Goal: Task Accomplishment & Management: Manage account settings

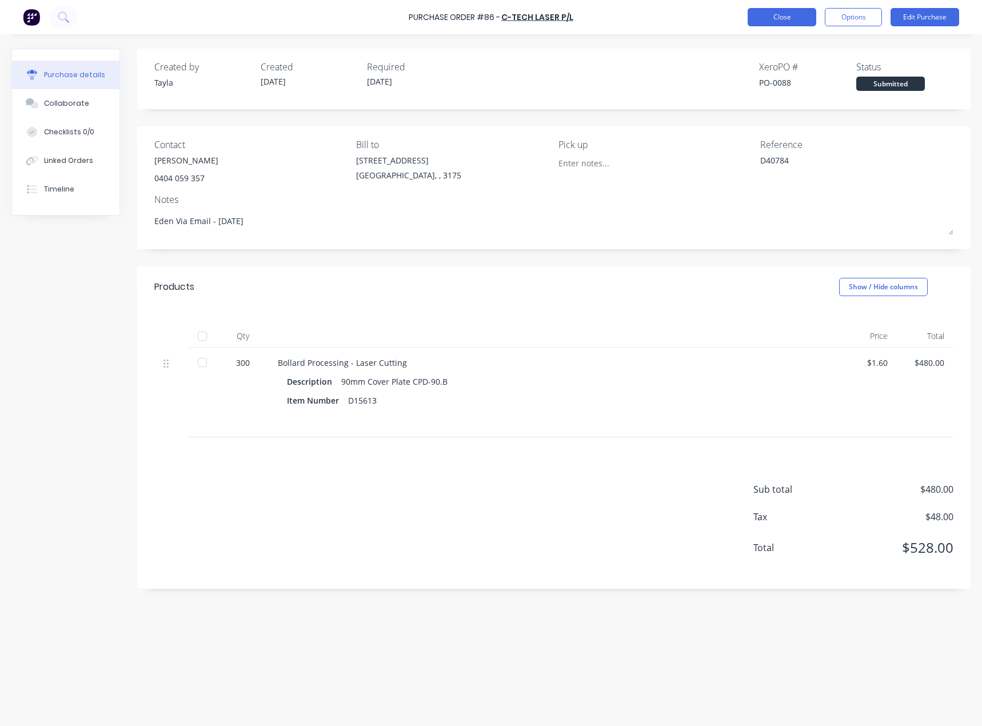
click at [757, 18] on button "Close" at bounding box center [782, 17] width 69 height 18
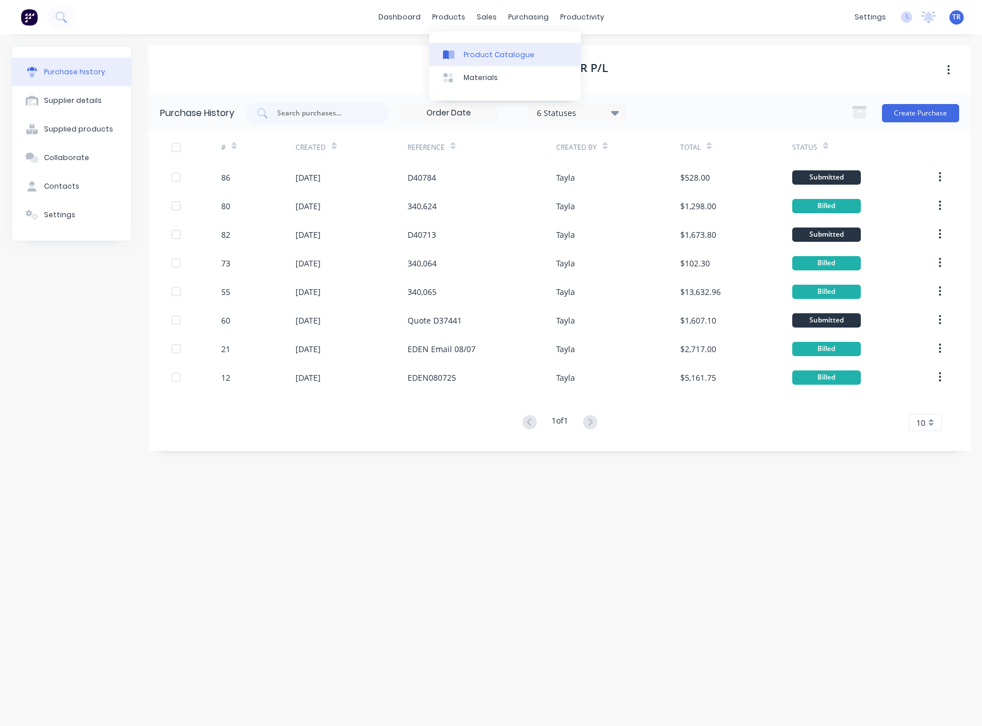
click at [455, 51] on icon at bounding box center [452, 54] width 6 height 9
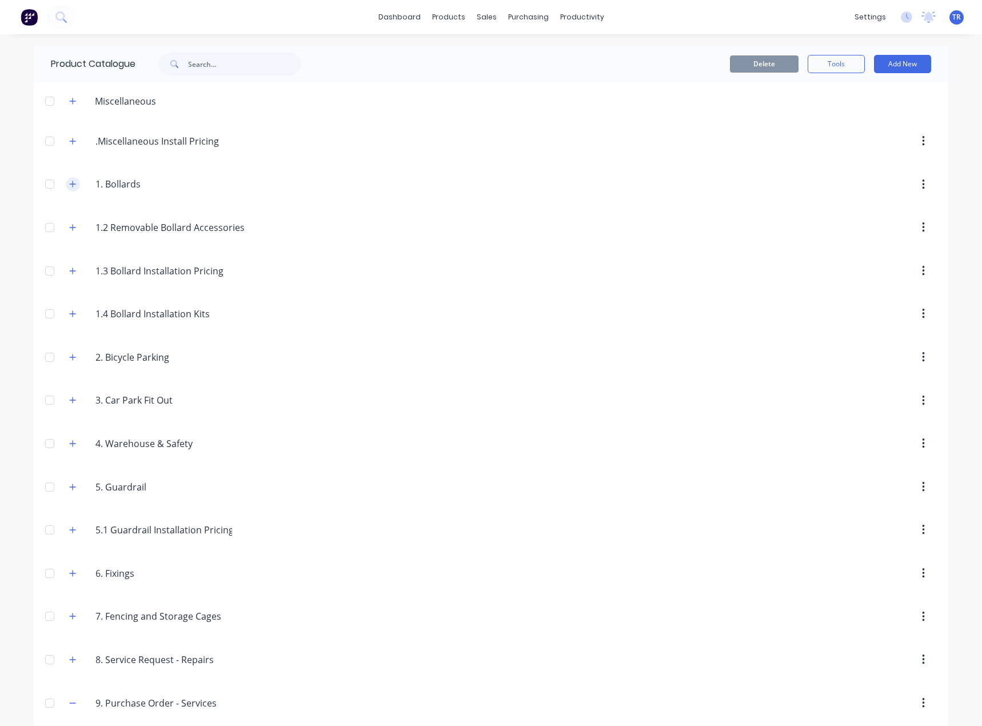
click at [69, 180] on icon "button" at bounding box center [72, 184] width 7 height 8
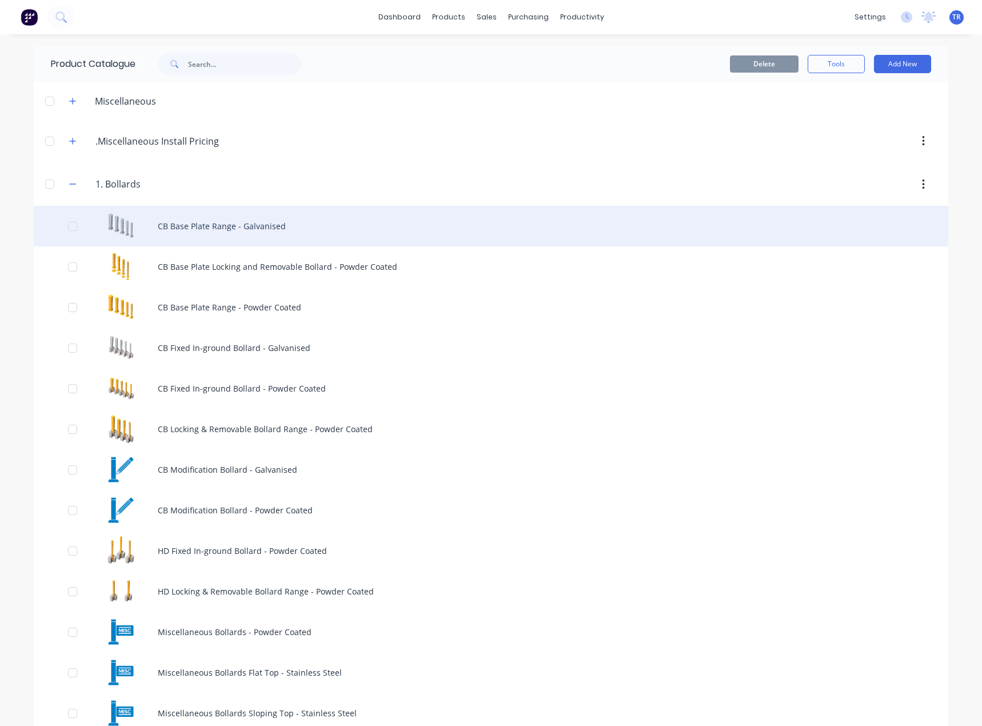
click at [188, 241] on div "CB Base Plate Range - Galvanised" at bounding box center [491, 226] width 915 height 41
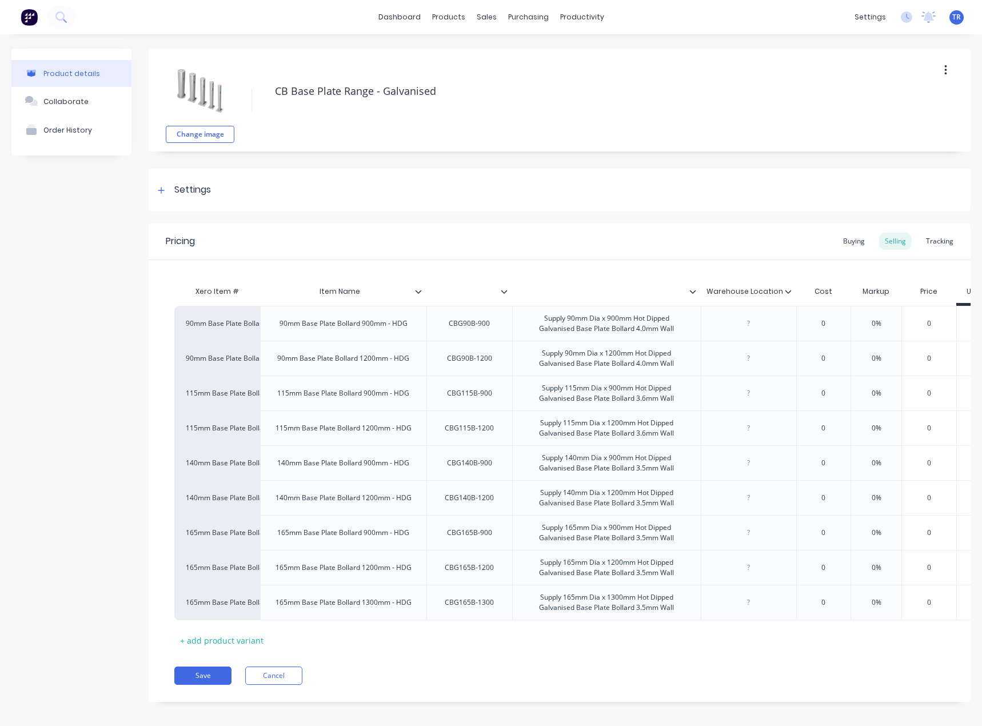
click at [787, 292] on icon at bounding box center [788, 291] width 6 height 3
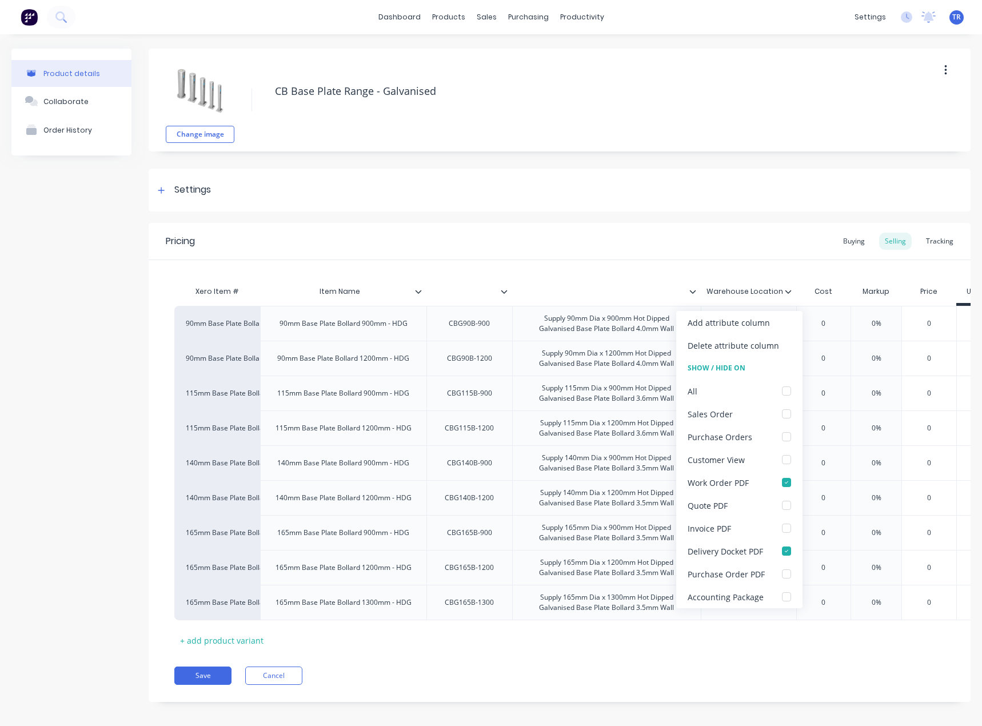
click at [754, 252] on div "Pricing Buying Selling Tracking" at bounding box center [560, 241] width 822 height 37
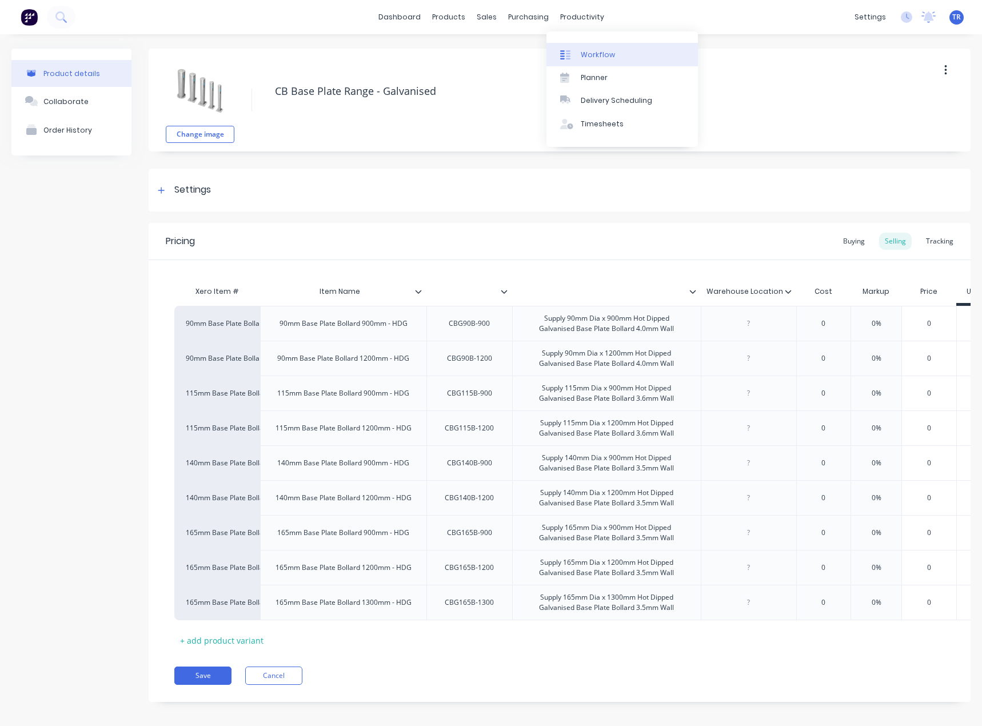
click at [576, 53] on div at bounding box center [568, 55] width 17 height 10
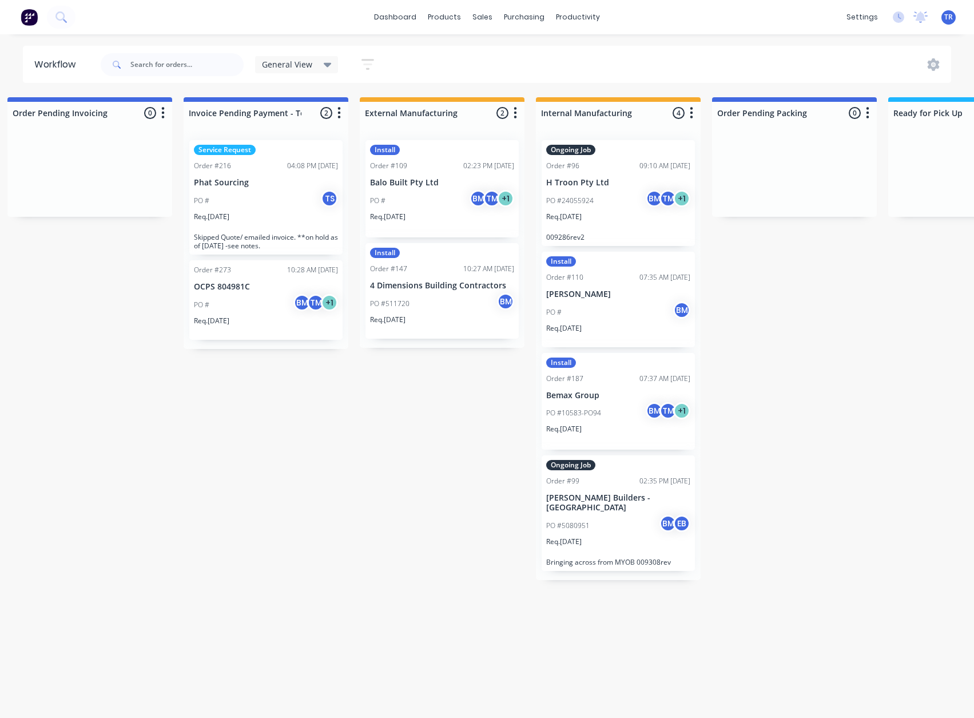
scroll to position [0, 194]
click at [265, 278] on div "Order #273 10:28 AM [DATE] OCPS 804981C PO # BM TM + 1 Req. [DATE]" at bounding box center [265, 299] width 153 height 79
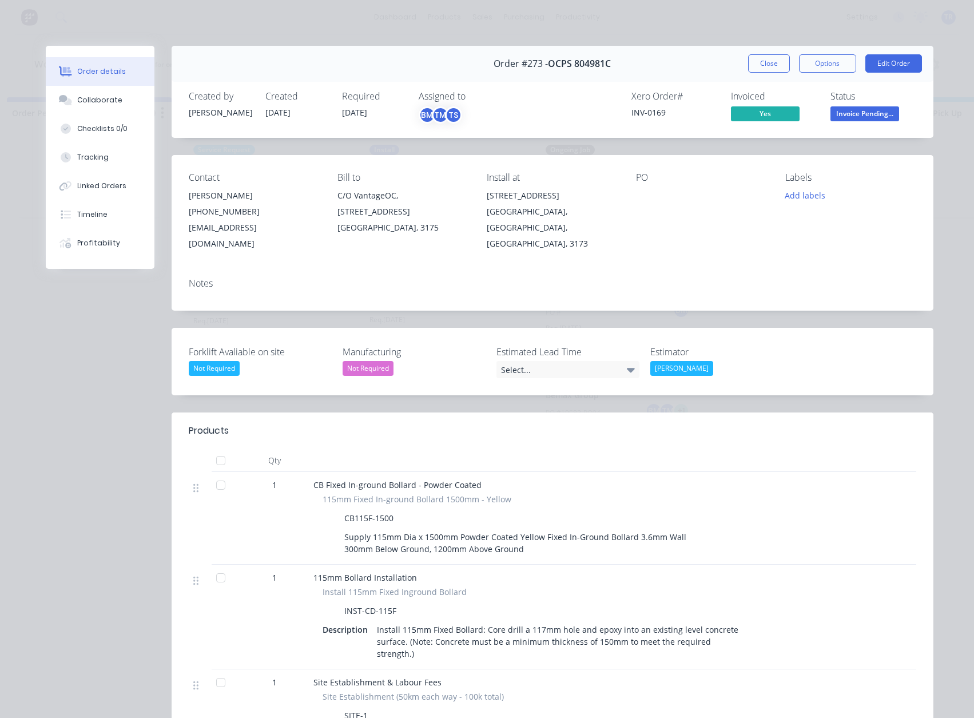
click at [650, 106] on div "Xero Order # INV-0169" at bounding box center [674, 107] width 86 height 33
copy div "INV-0169"
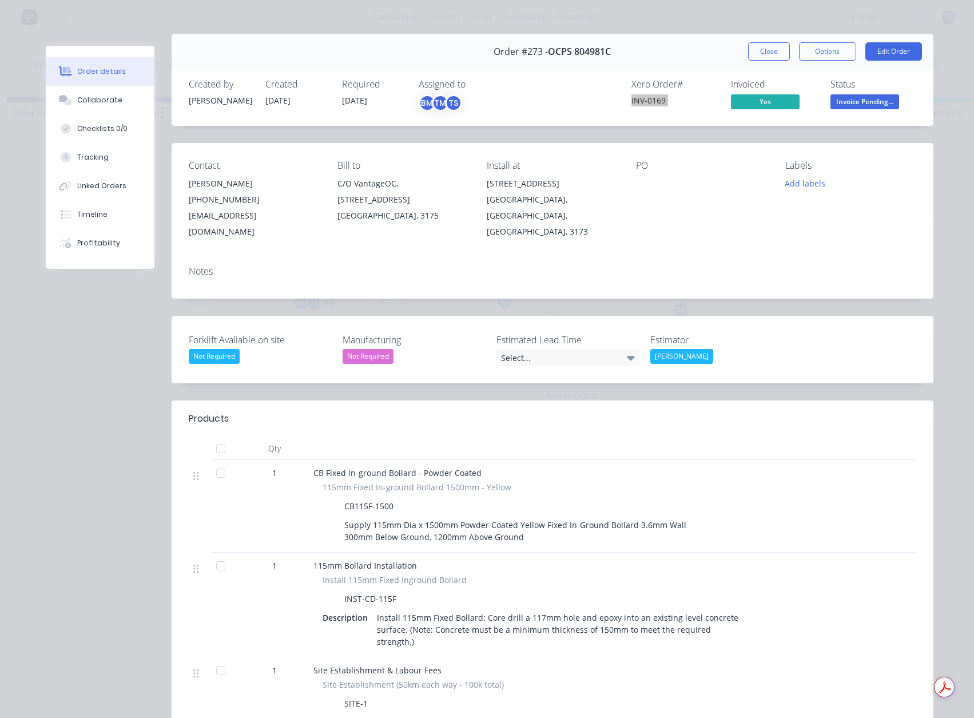
scroll to position [0, 0]
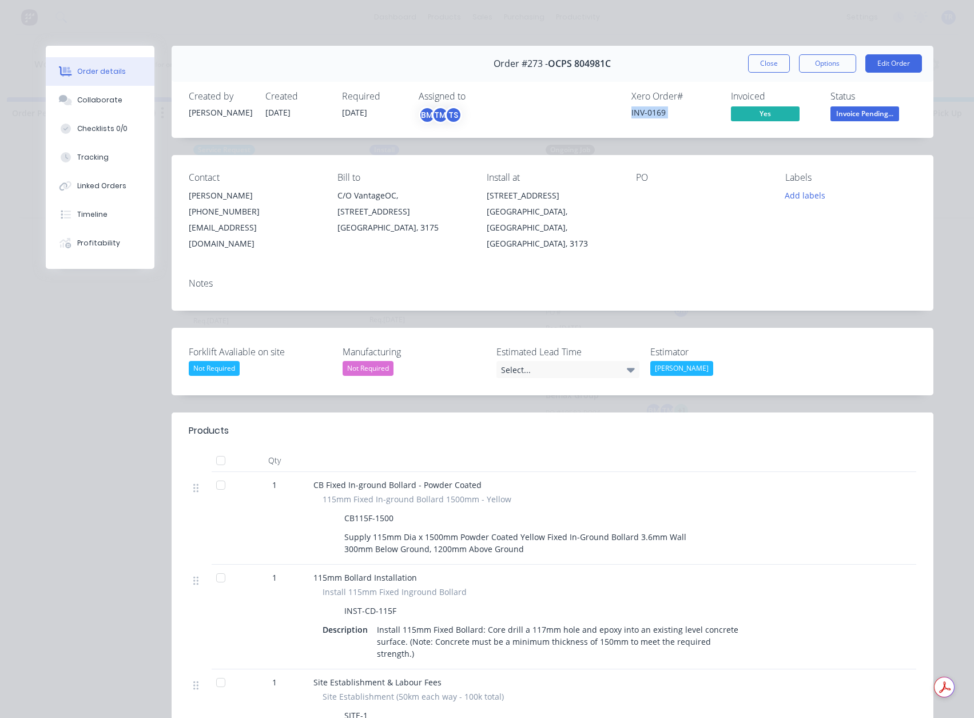
click at [845, 114] on span "Invoice Pending..." at bounding box center [864, 113] width 69 height 14
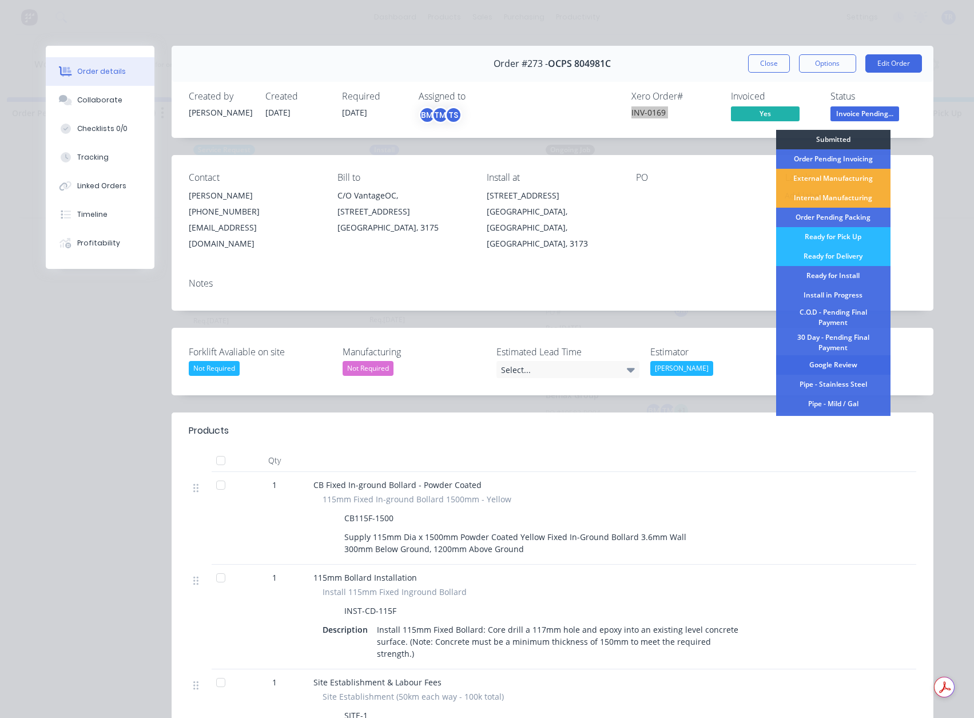
scroll to position [57, 0]
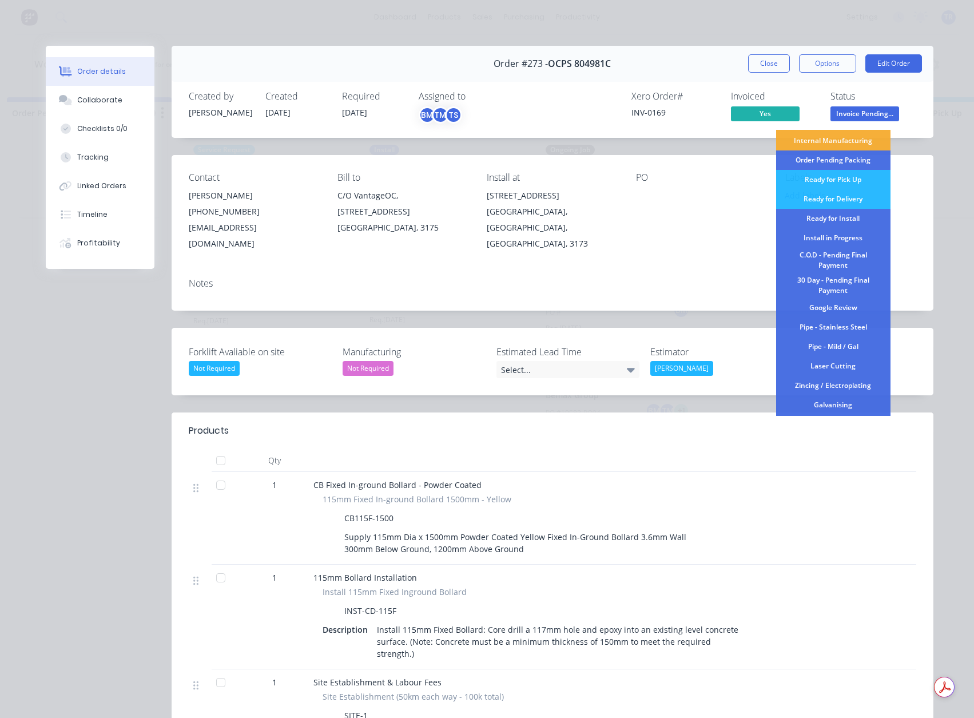
click at [675, 236] on div "Contact [PERSON_NAME] [PHONE_NUMBER] [EMAIL_ADDRESS][DOMAIN_NAME] Bill to C/O V…" at bounding box center [553, 212] width 762 height 114
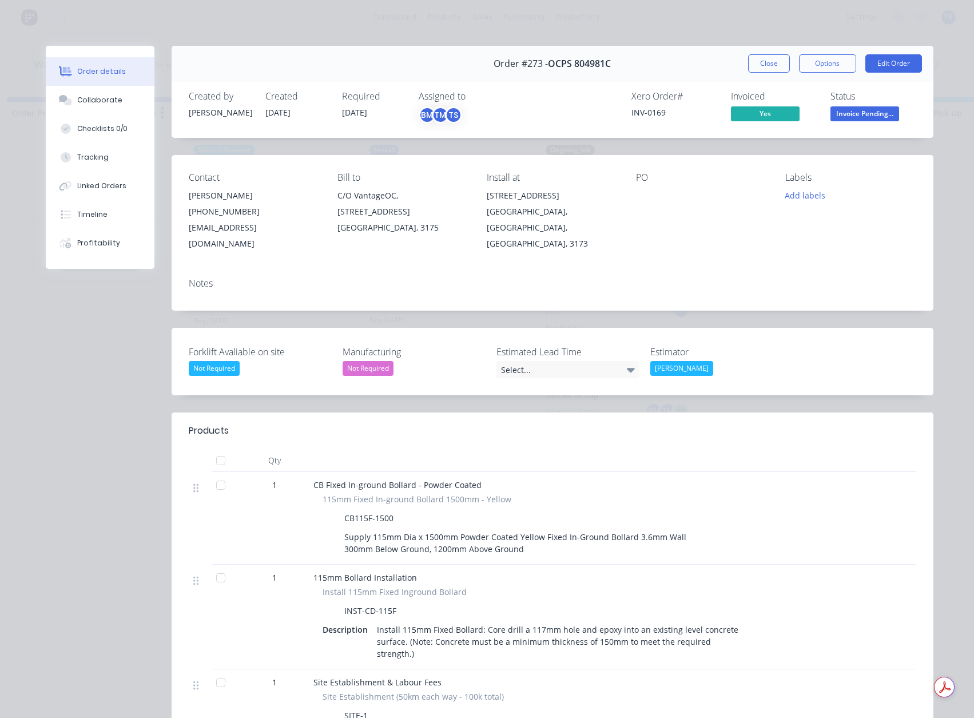
click at [759, 114] on span "Yes" at bounding box center [765, 113] width 69 height 14
click at [849, 110] on span "Invoice Pending..." at bounding box center [864, 113] width 69 height 14
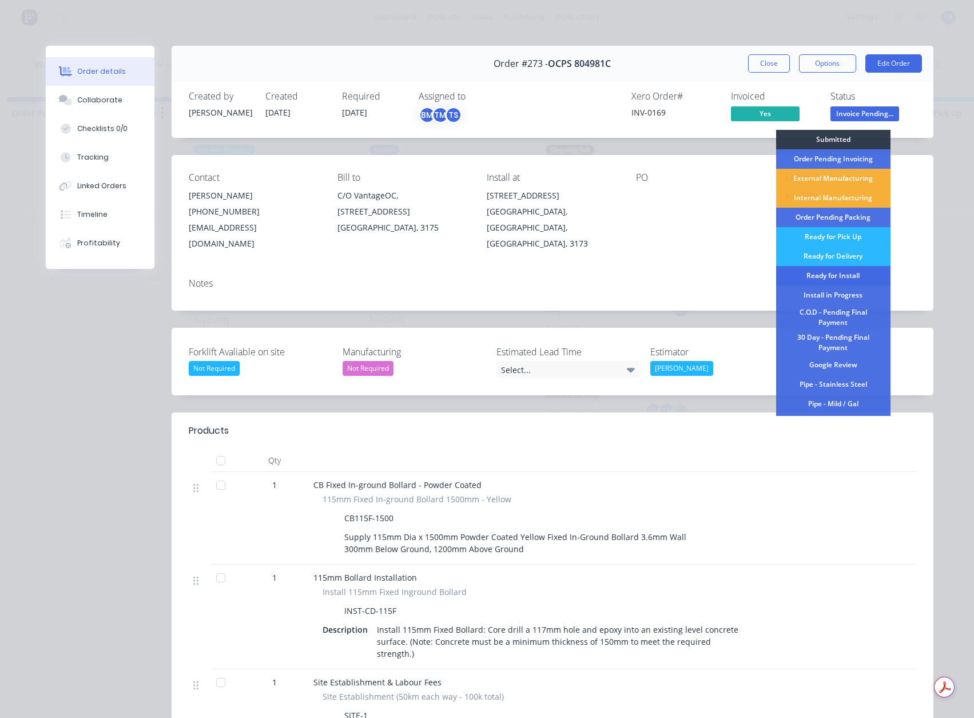
click at [849, 271] on div "Ready for Install" at bounding box center [833, 275] width 114 height 19
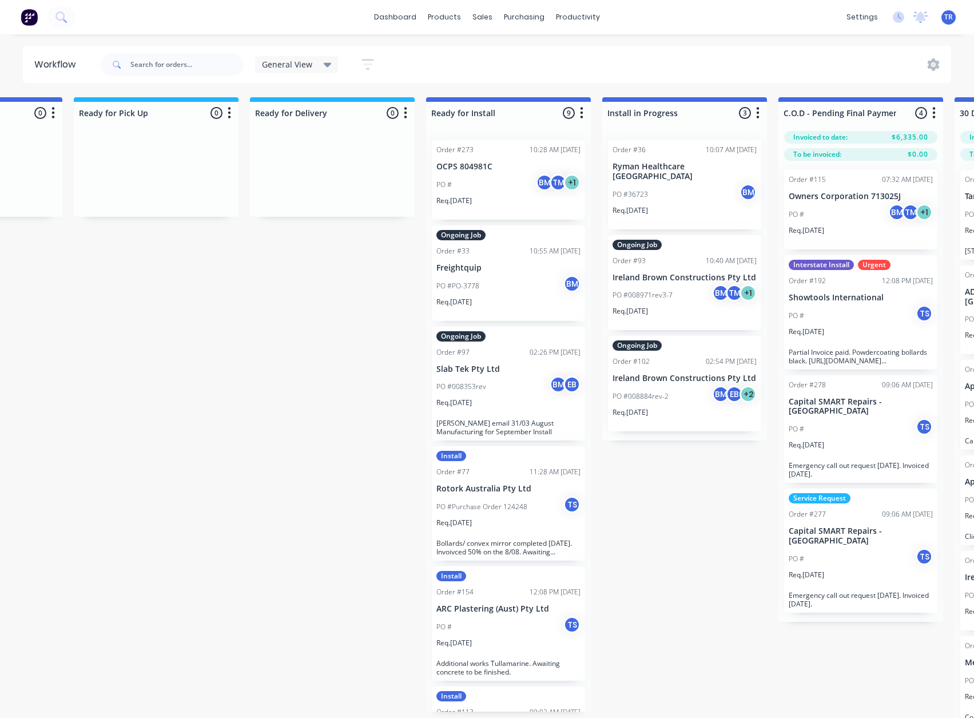
scroll to position [0, 1008]
click at [528, 196] on div "Req. [DATE]" at bounding box center [508, 205] width 144 height 19
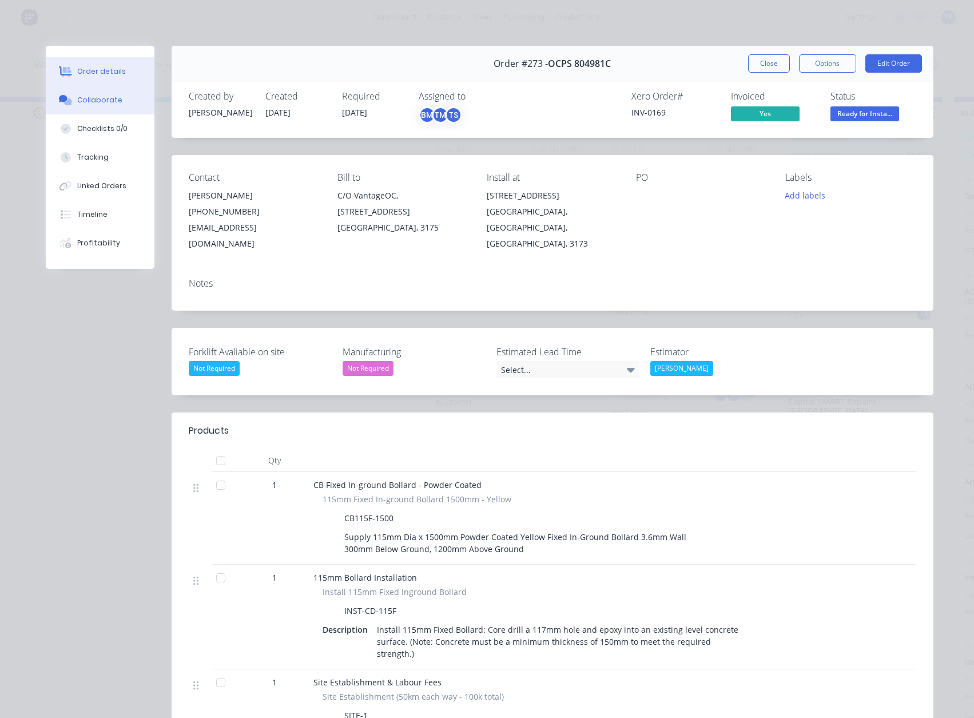
click at [79, 91] on button "Collaborate" at bounding box center [100, 100] width 109 height 29
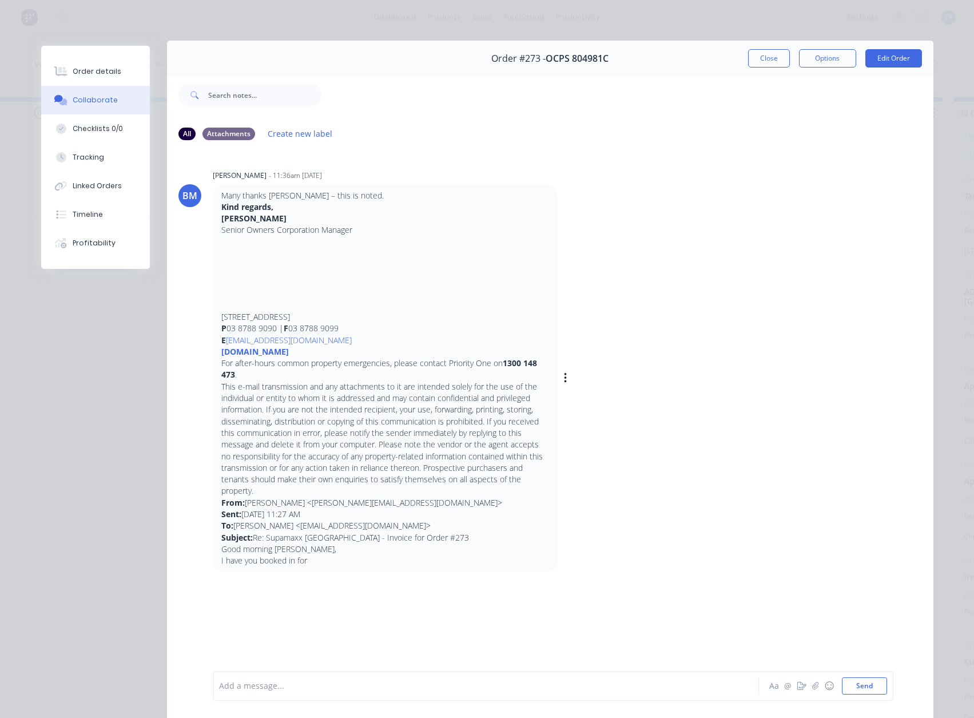
scroll to position [0, 0]
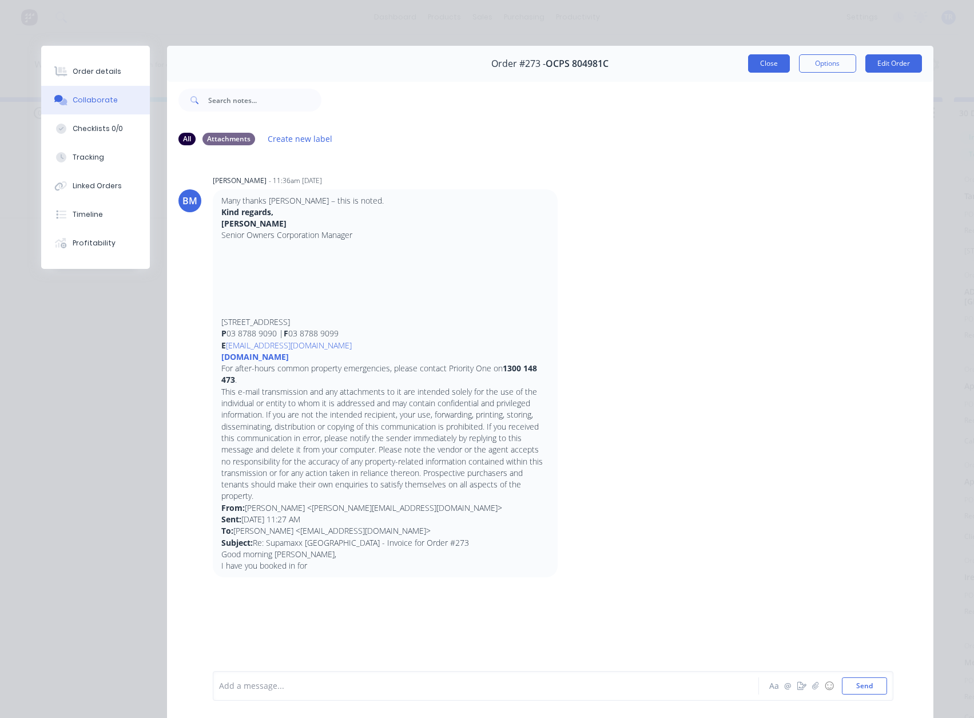
click at [762, 58] on button "Close" at bounding box center [769, 63] width 42 height 18
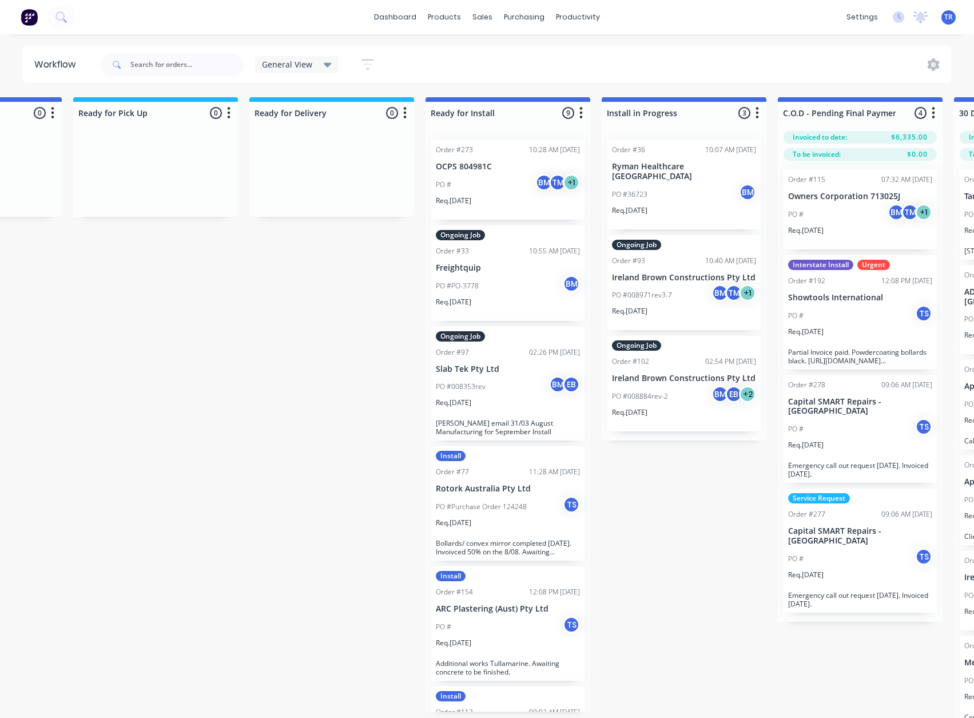
click at [440, 189] on p "PO #" at bounding box center [443, 185] width 15 height 10
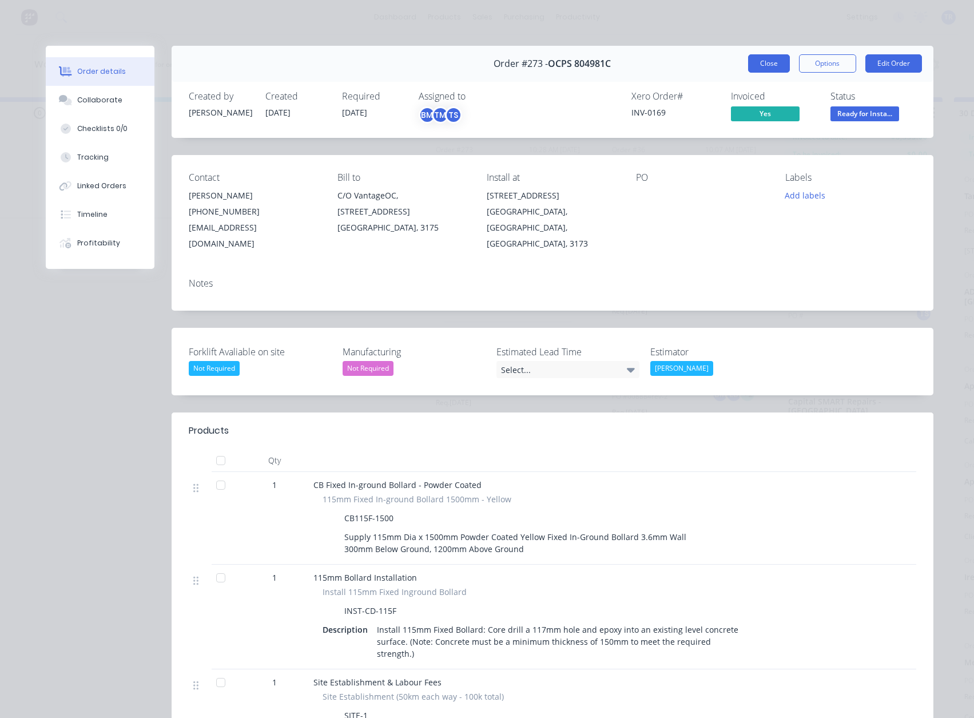
click at [754, 61] on button "Close" at bounding box center [769, 63] width 42 height 18
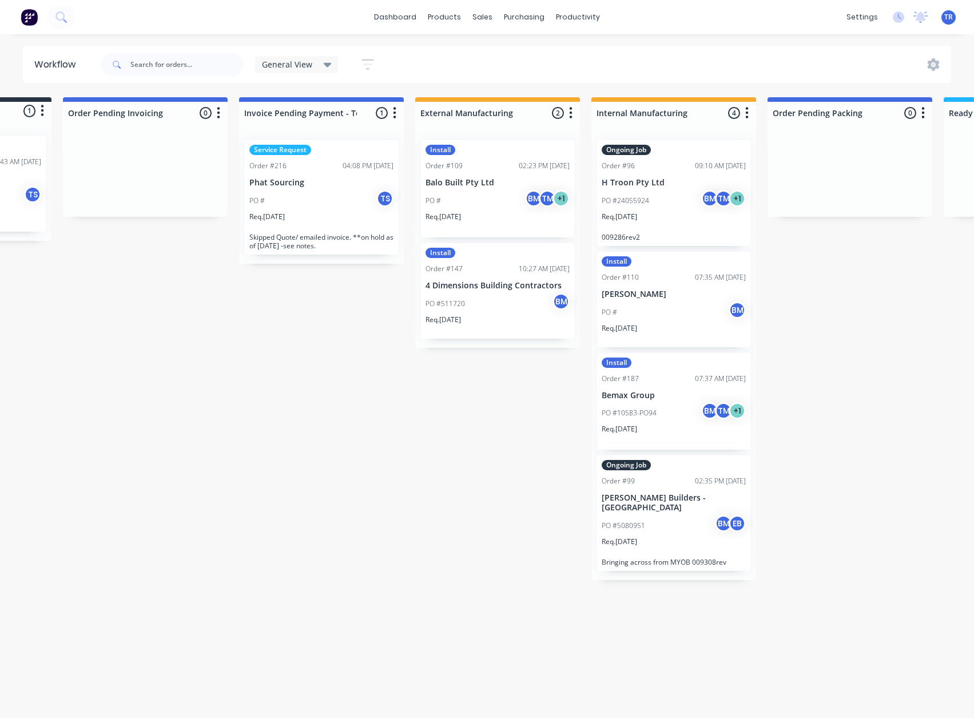
scroll to position [0, 137]
click at [286, 216] on div "TS [PERSON_NAME]" at bounding box center [328, 227] width 172 height 34
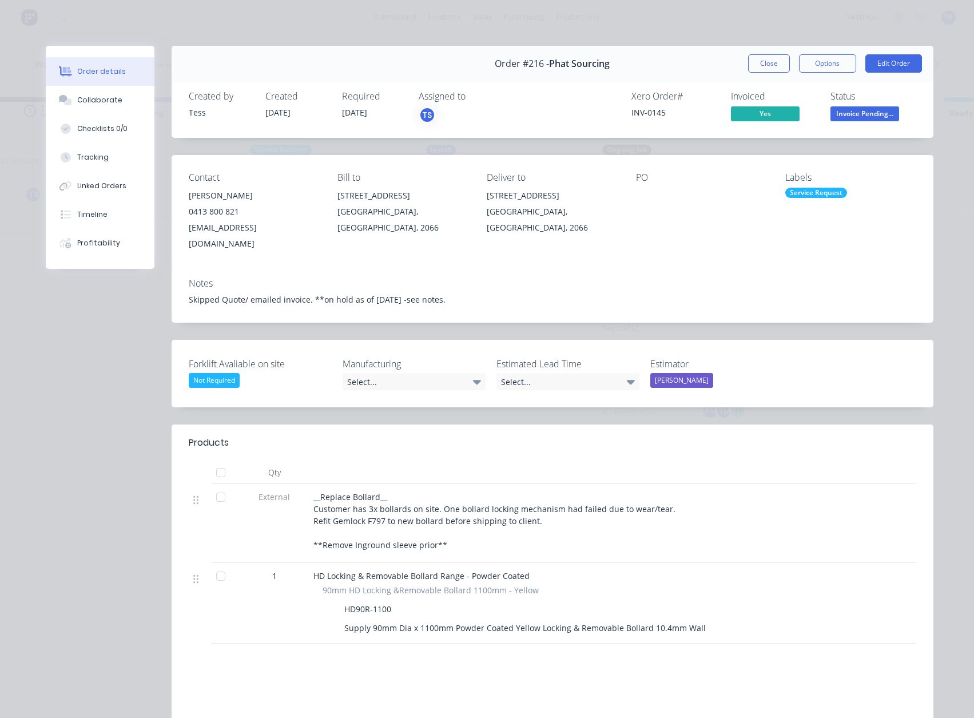
click at [641, 110] on div "INV-0145" at bounding box center [674, 112] width 86 height 12
copy div "INV-0145"
click at [104, 244] on div "Profitability" at bounding box center [98, 243] width 43 height 10
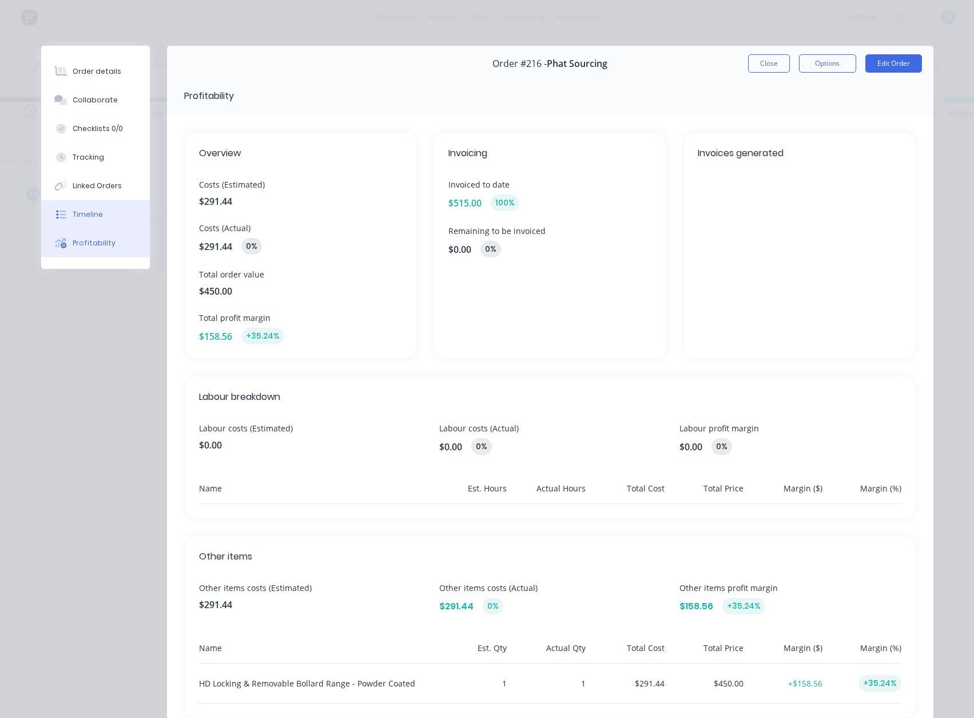
click at [102, 225] on button "Timeline" at bounding box center [95, 214] width 109 height 29
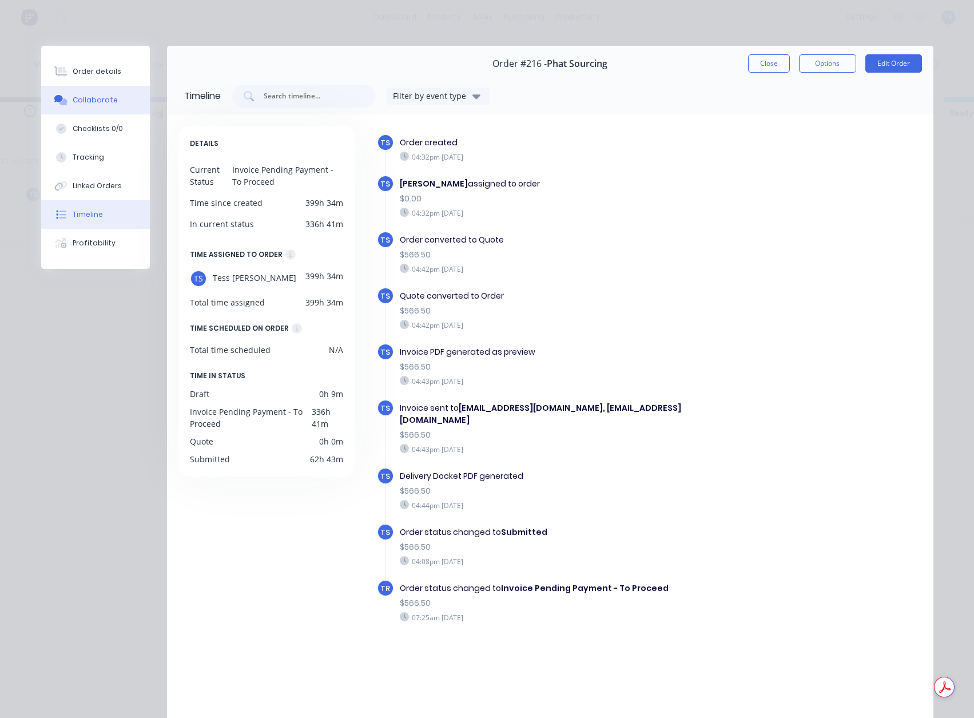
click at [112, 106] on button "Collaborate" at bounding box center [95, 100] width 109 height 29
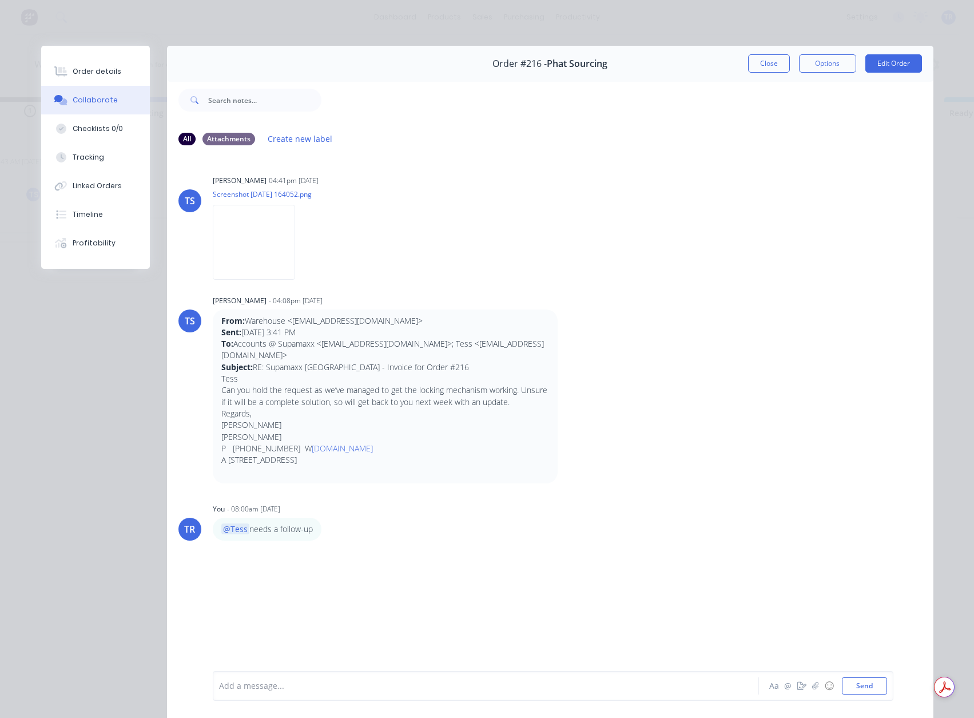
click at [348, 677] on div "Add a message..." at bounding box center [469, 685] width 501 height 17
click at [337, 690] on div at bounding box center [470, 686] width 500 height 12
click at [763, 61] on button "Close" at bounding box center [769, 63] width 42 height 18
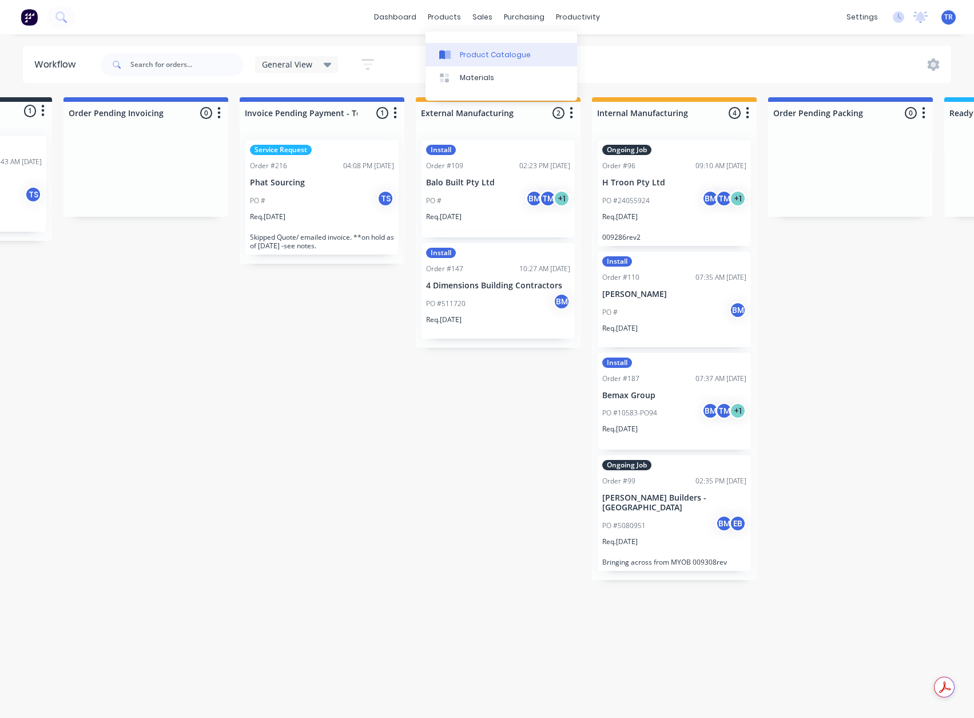
click at [454, 50] on div at bounding box center [447, 55] width 17 height 10
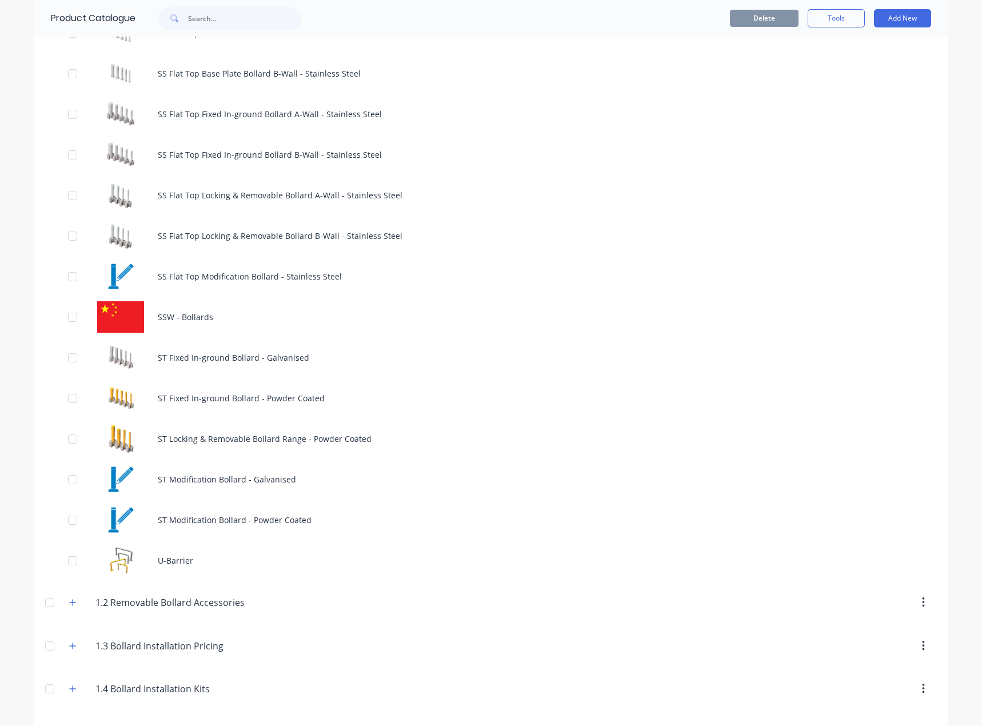
scroll to position [1372, 0]
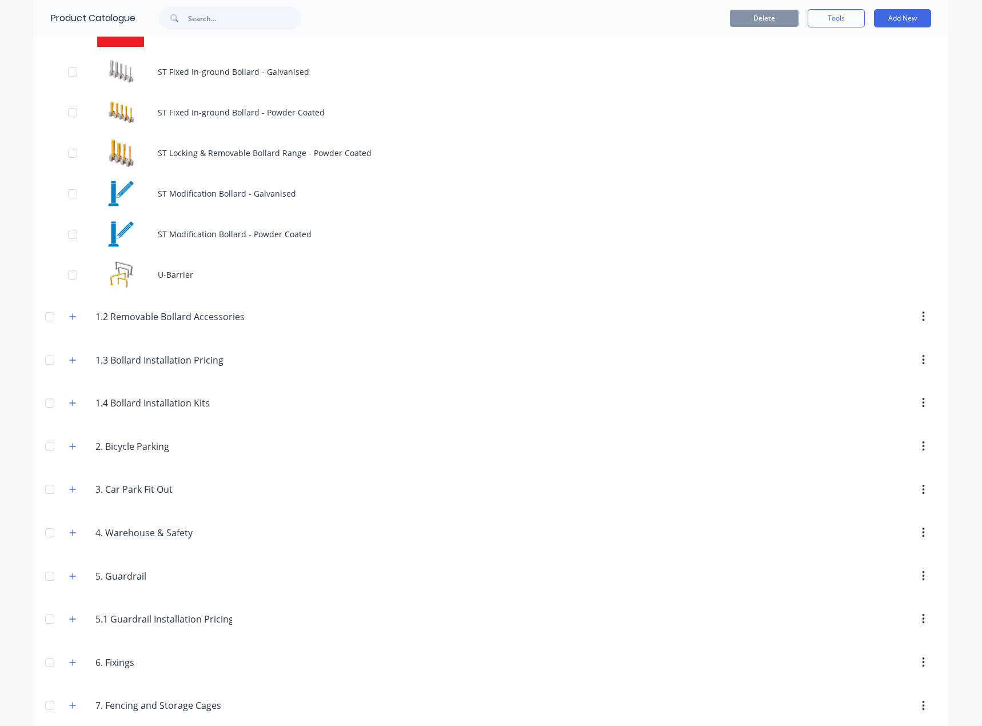
click at [60, 495] on div "3..Car.Park.Fit.Out 3. Car Park Fit Out" at bounding box center [150, 490] width 180 height 21
click at [66, 493] on button "button" at bounding box center [73, 490] width 14 height 14
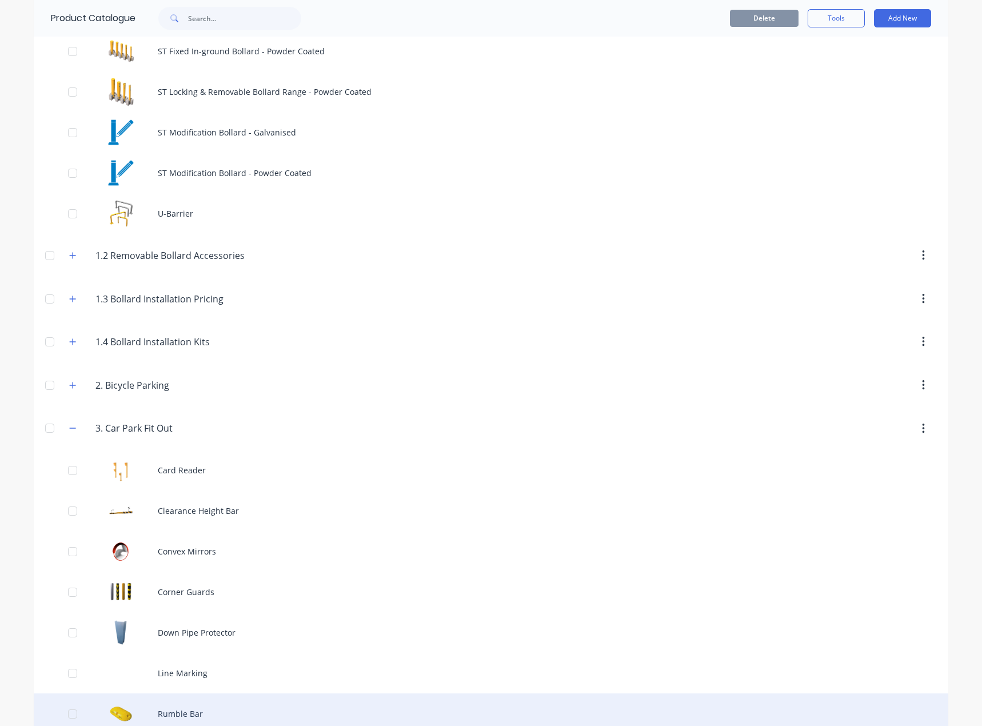
scroll to position [1601, 0]
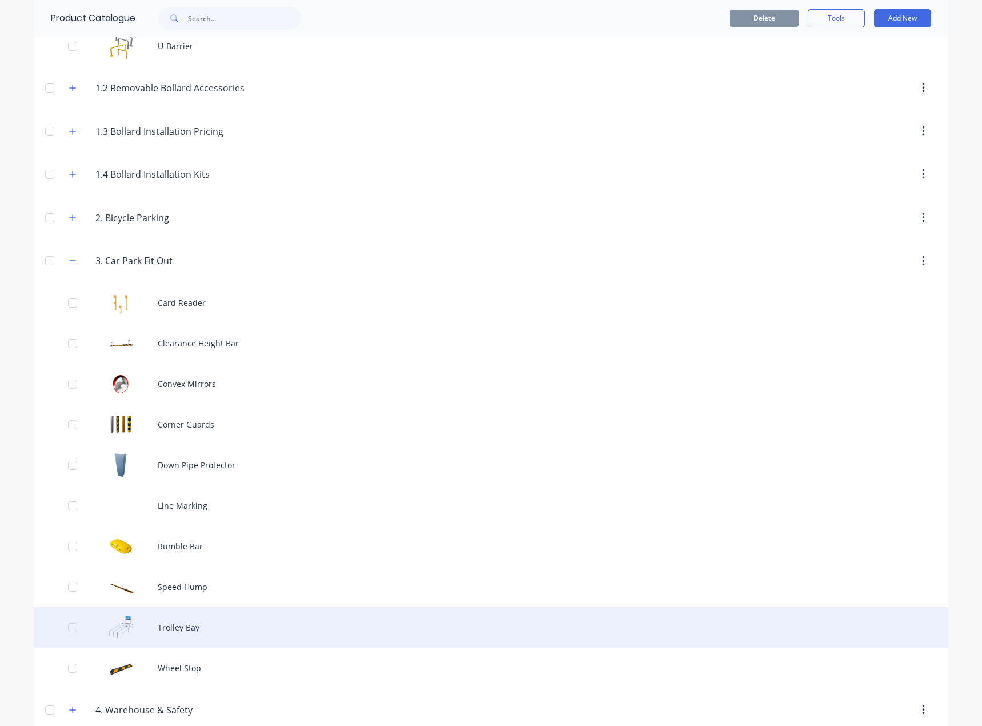
click at [145, 616] on div "Trolley Bay" at bounding box center [491, 627] width 915 height 41
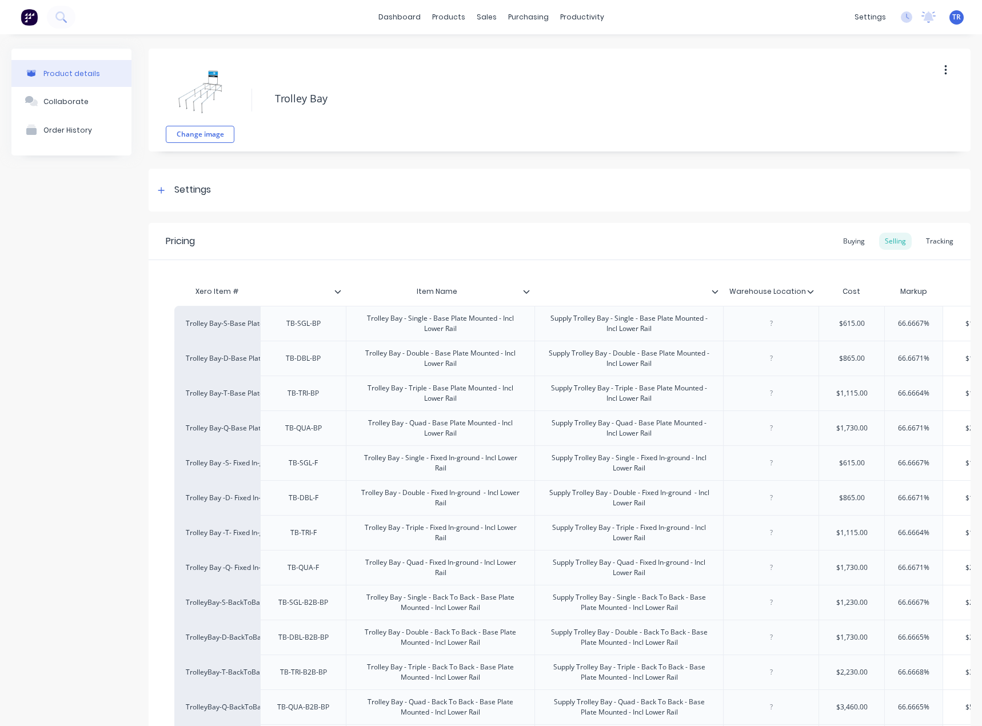
click at [718, 292] on icon at bounding box center [715, 291] width 7 height 7
click at [527, 292] on icon at bounding box center [526, 291] width 7 height 7
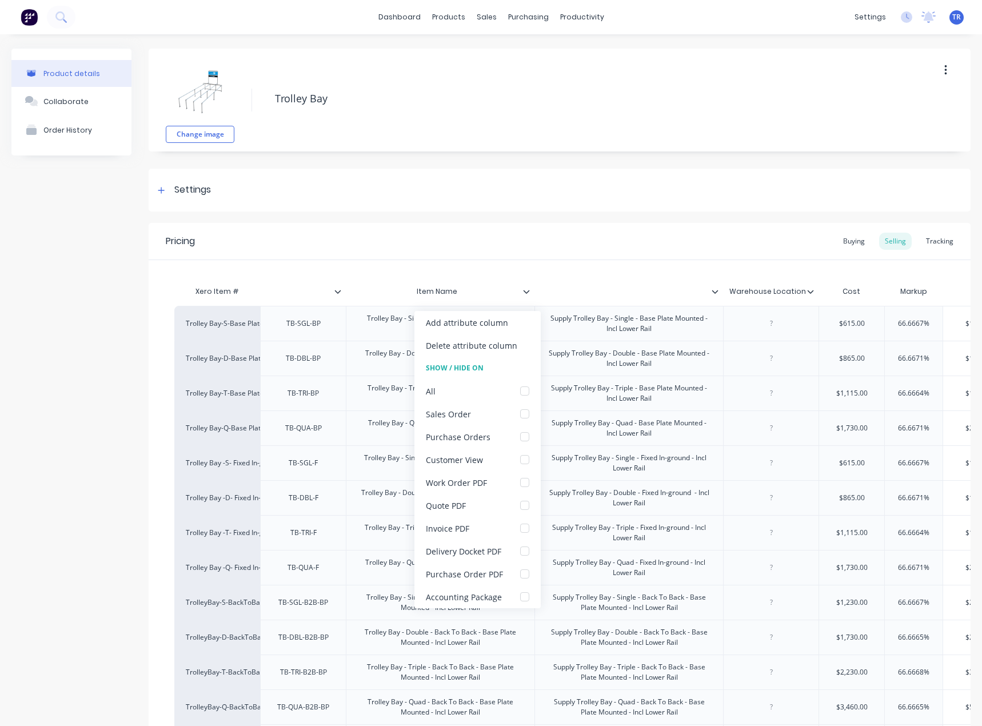
click at [526, 290] on icon at bounding box center [526, 291] width 7 height 7
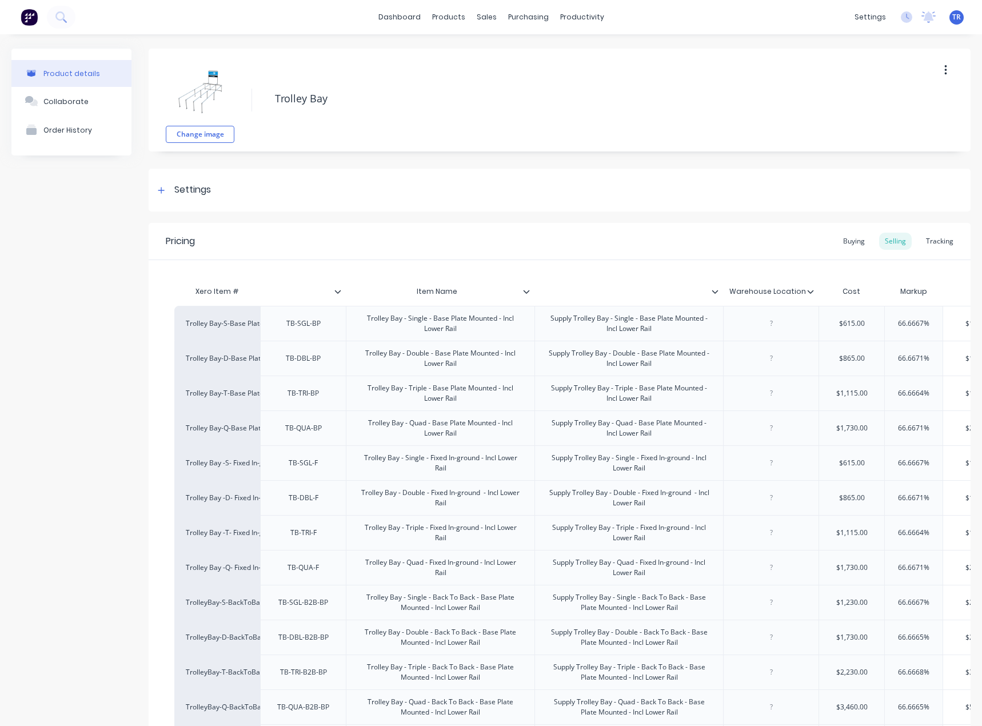
click at [339, 293] on icon at bounding box center [338, 291] width 7 height 7
click at [526, 292] on icon at bounding box center [527, 291] width 6 height 3
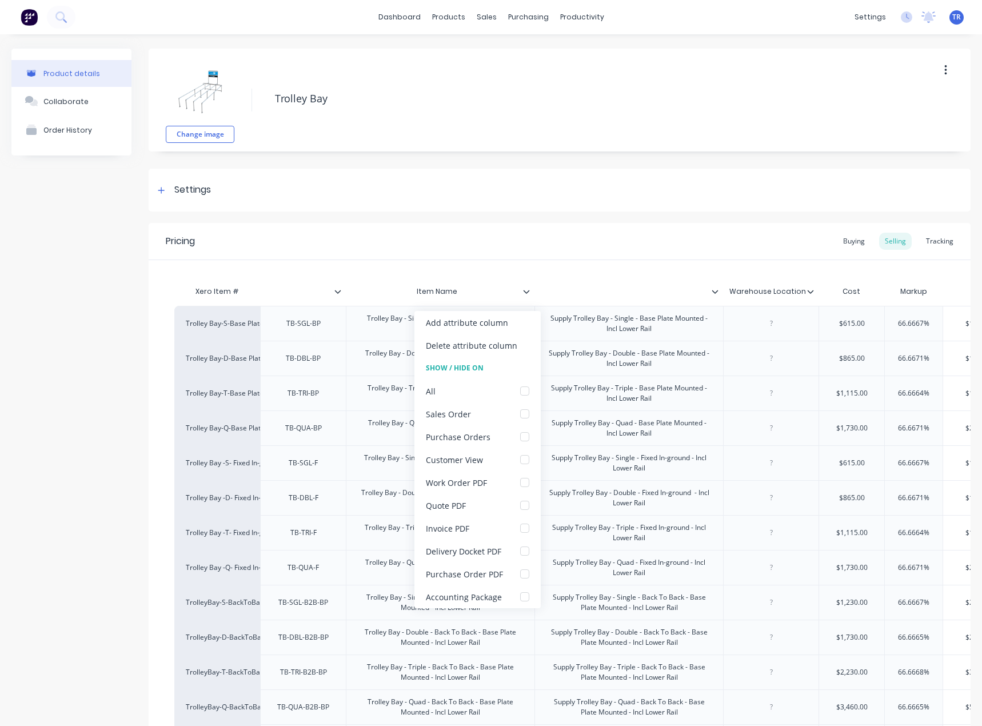
click at [526, 292] on icon at bounding box center [527, 291] width 6 height 3
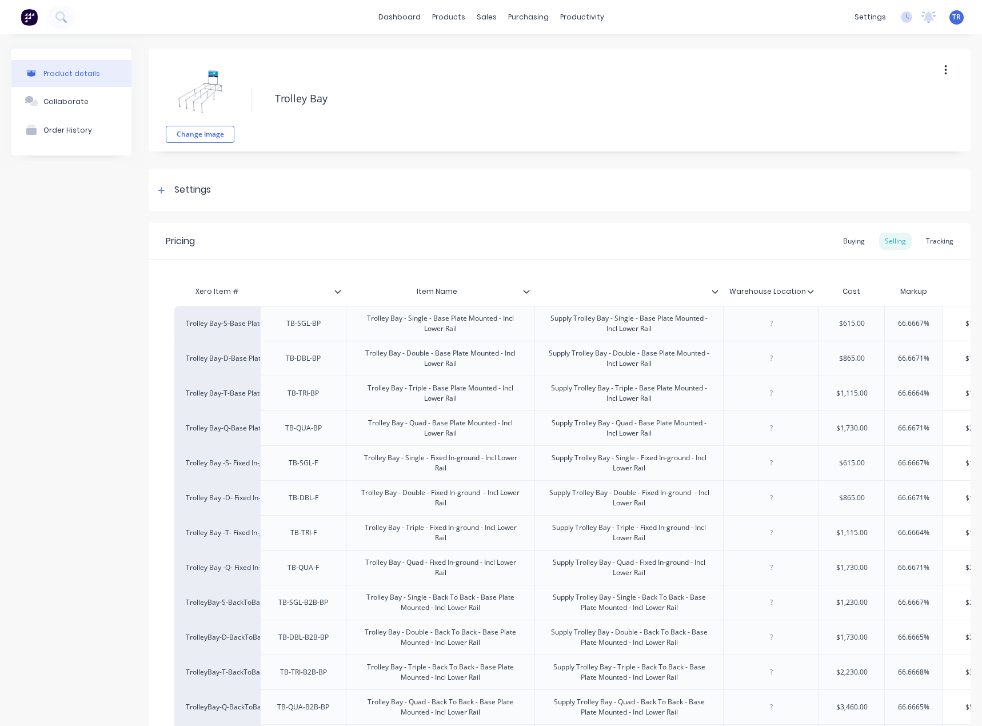
click at [712, 288] on icon at bounding box center [715, 291] width 7 height 7
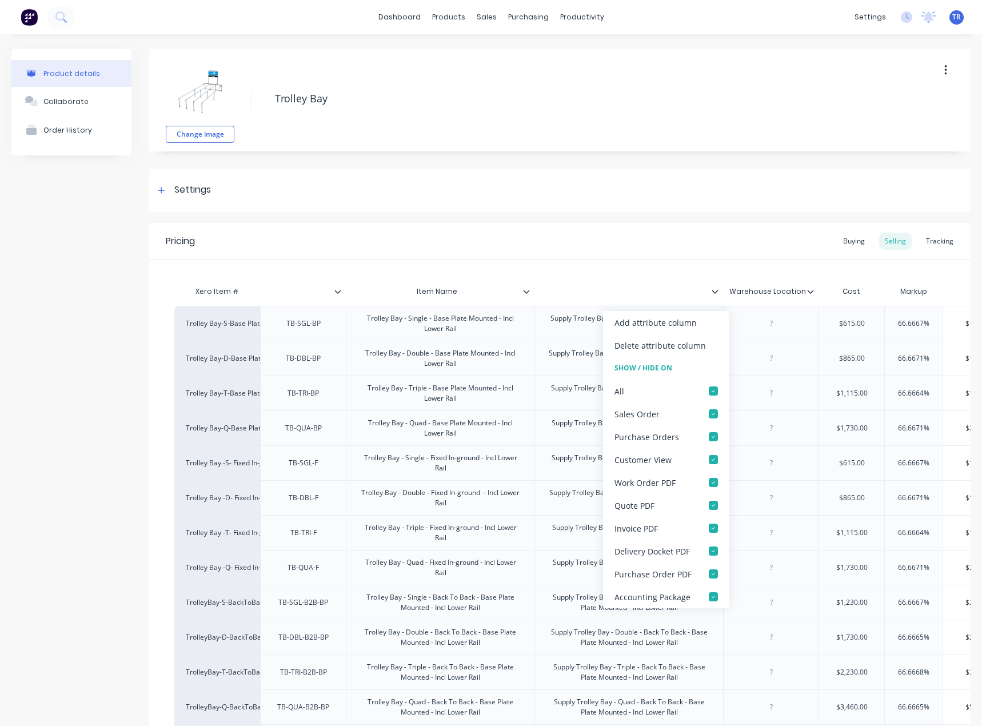
click at [712, 288] on icon at bounding box center [715, 291] width 7 height 7
type textarea "x"
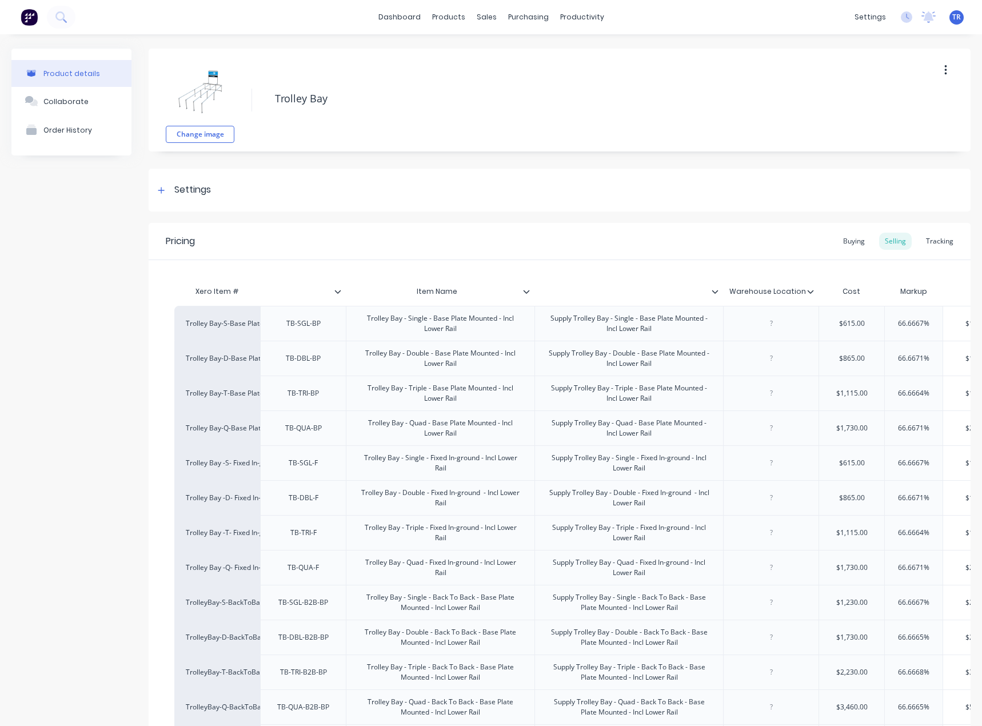
type input "Warehouse Location"
click at [806, 287] on input "Warehouse Location" at bounding box center [767, 291] width 89 height 10
click at [812, 293] on icon at bounding box center [810, 291] width 7 height 7
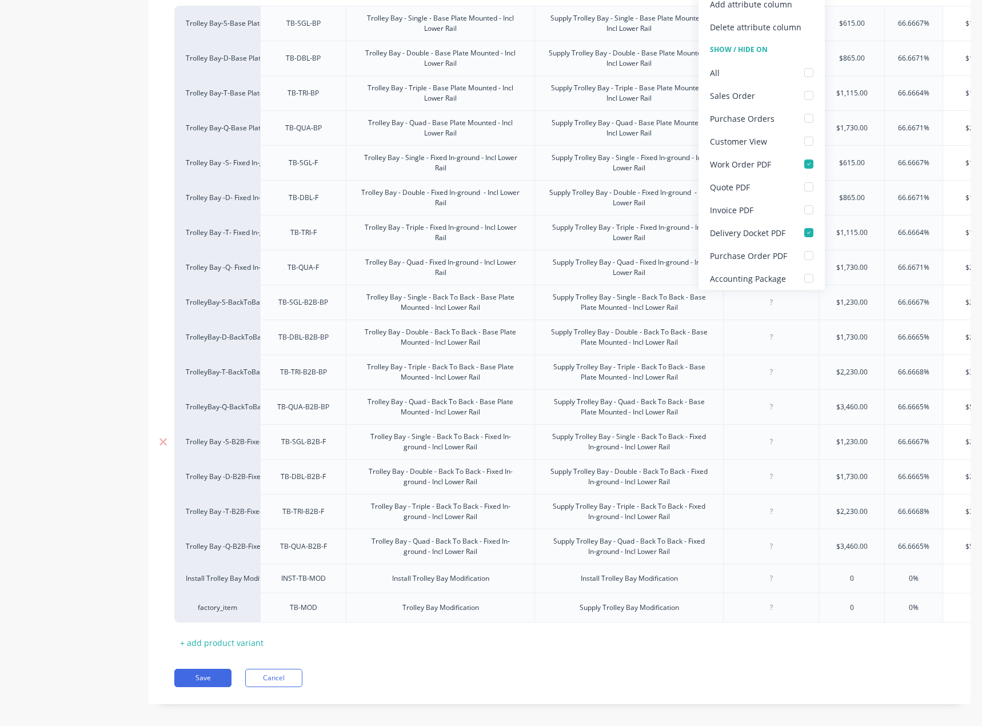
scroll to position [319, 0]
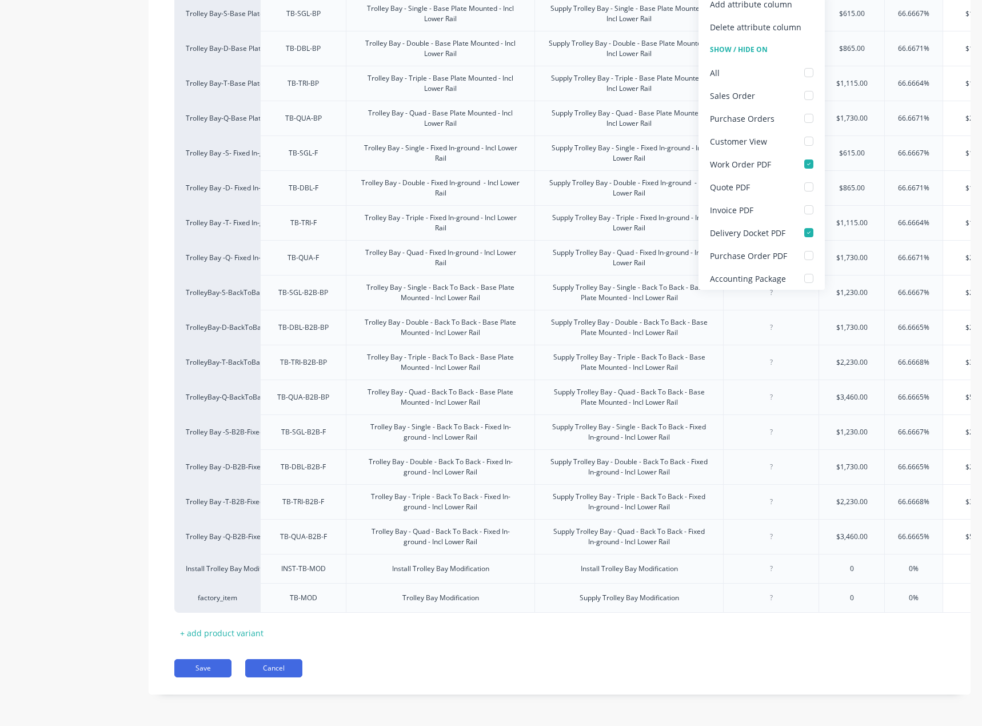
click at [284, 676] on button "Cancel" at bounding box center [273, 668] width 57 height 18
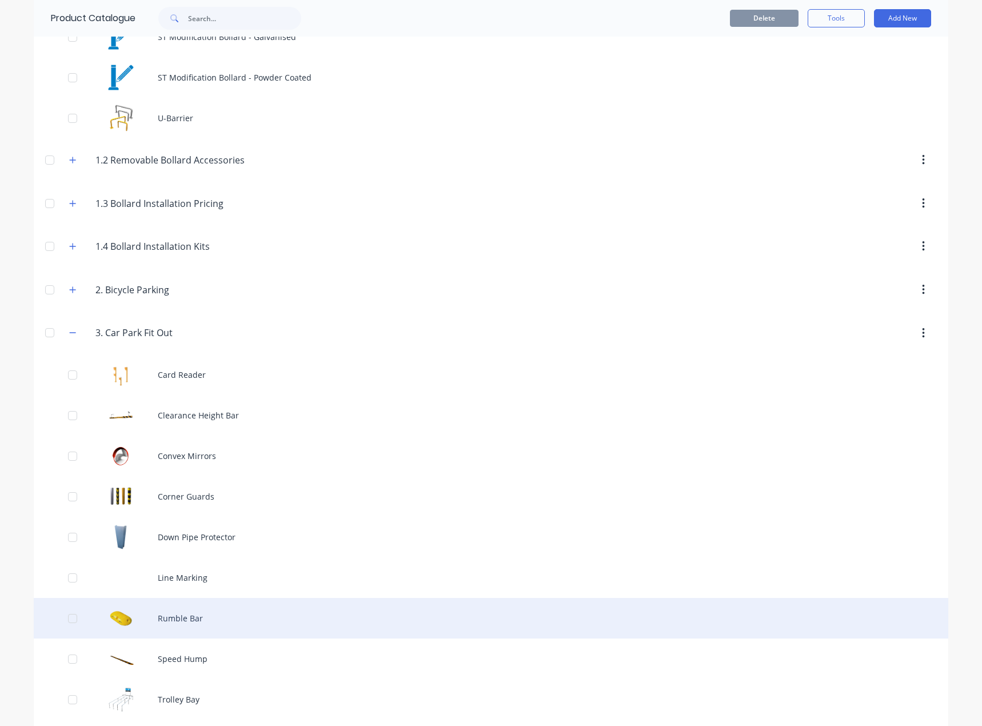
scroll to position [1658, 0]
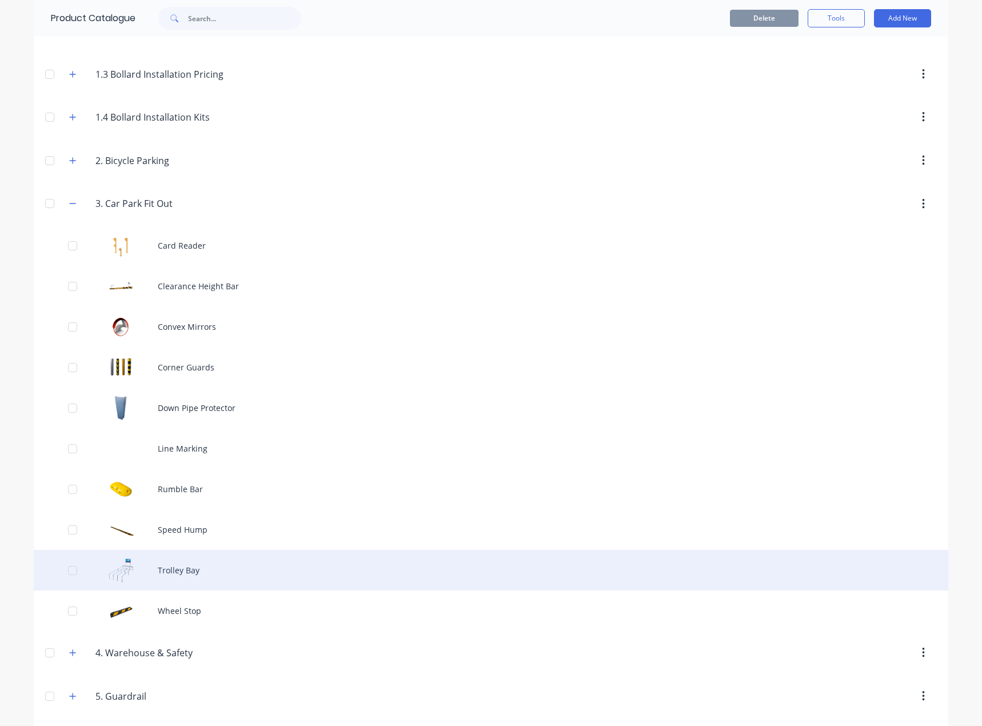
click at [182, 579] on div "Trolley Bay" at bounding box center [491, 570] width 915 height 41
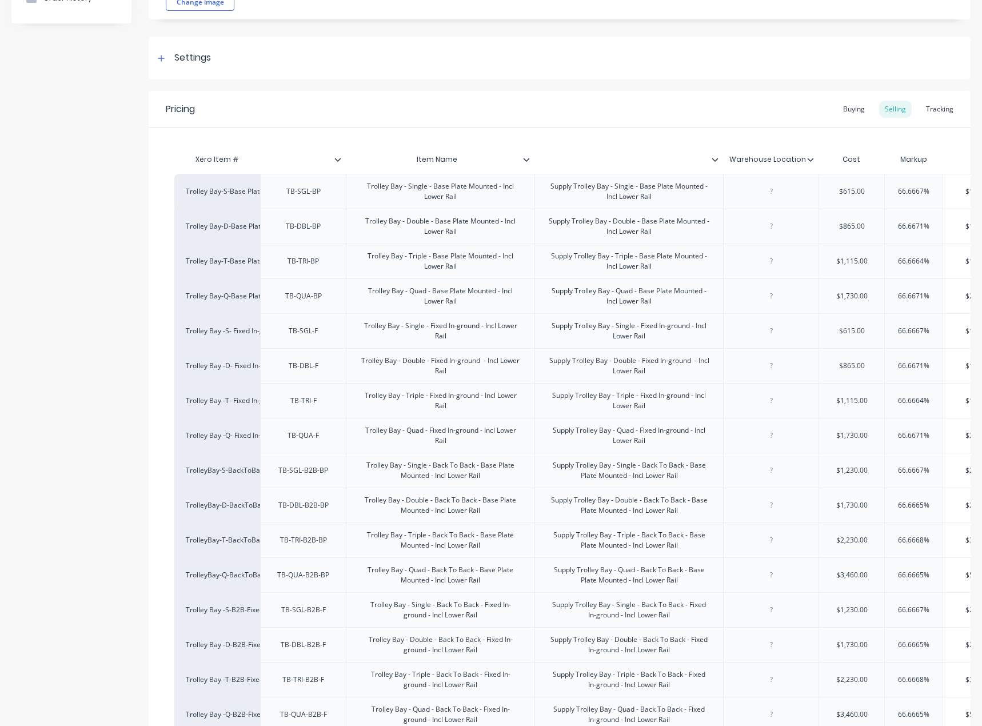
scroll to position [319, 0]
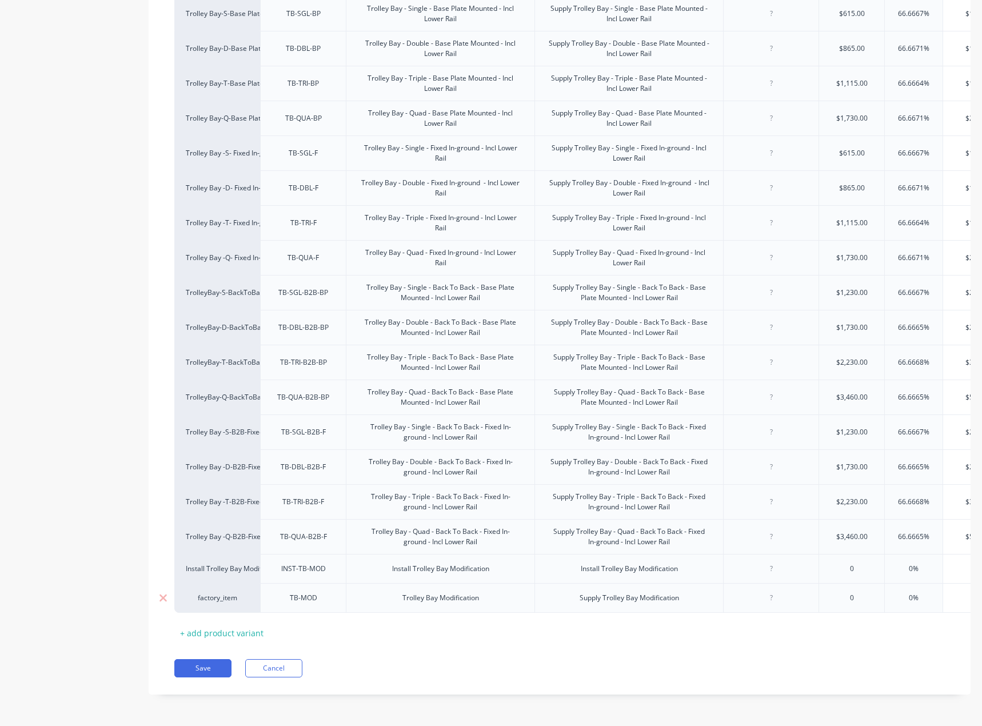
click at [399, 591] on div "Trolley Bay Modification" at bounding box center [440, 598] width 95 height 15
copy div "Trolley Bay Modification"
type textarea "x"
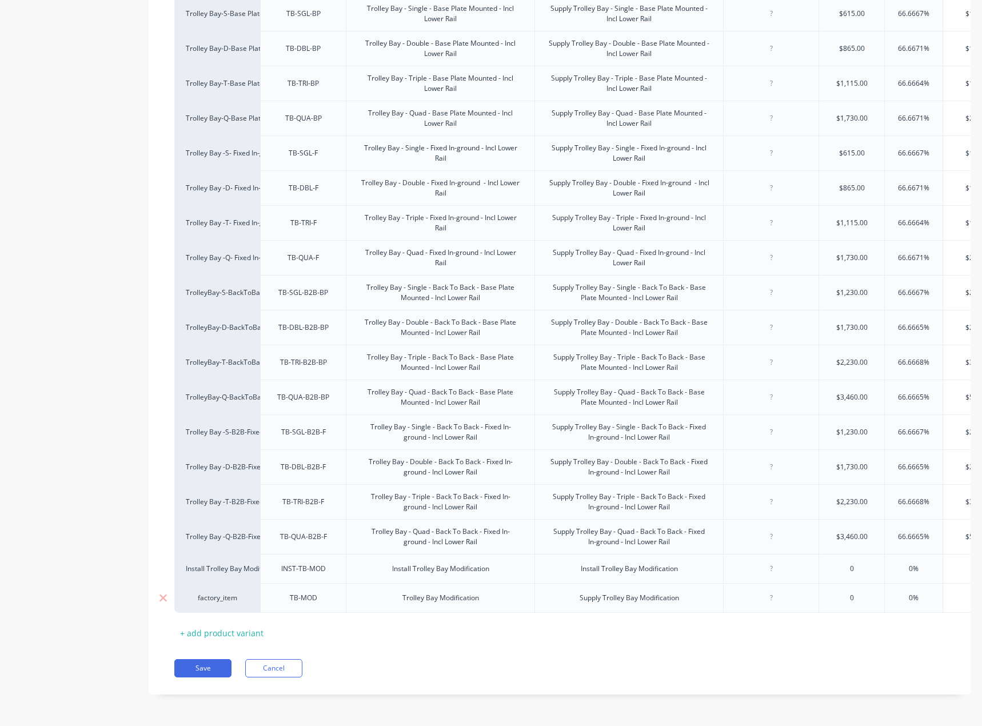
click at [210, 593] on div "factory_item" at bounding box center [217, 598] width 63 height 10
paste input "Trolley Bay Modification"
type input "Trolley Bay Modification"
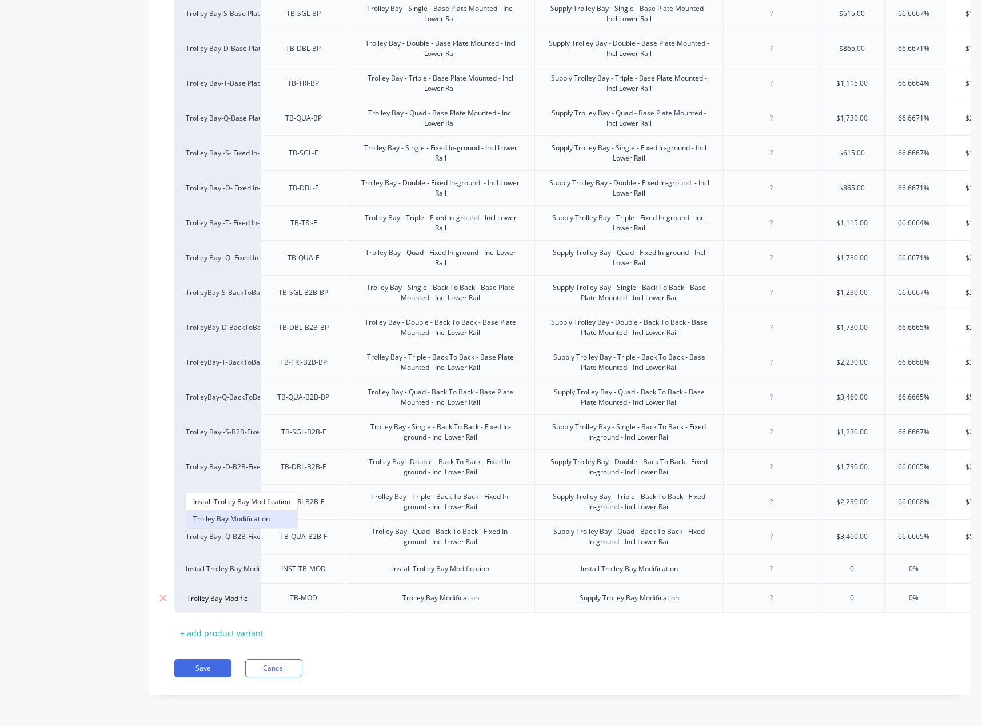
click at [235, 517] on button "Trolley Bay Modification" at bounding box center [241, 519] width 111 height 17
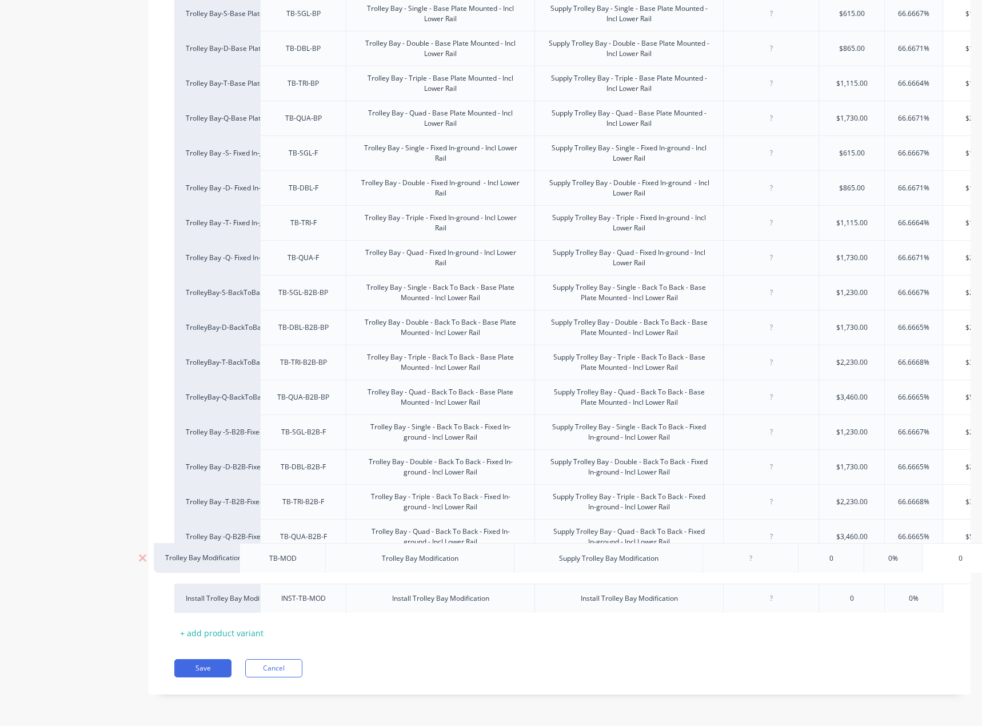
drag, startPoint x: 272, startPoint y: 594, endPoint x: 249, endPoint y: 563, distance: 38.3
click at [249, 563] on div "Trolley Bay-S-Base Plate Mounted - Incl Lower Rail TB-SGL-BP Trolley Bay - Sing…" at bounding box center [559, 304] width 771 height 617
type textarea "x"
click at [395, 562] on div "Trolley Bay Modification" at bounding box center [440, 569] width 95 height 15
type textarea "x"
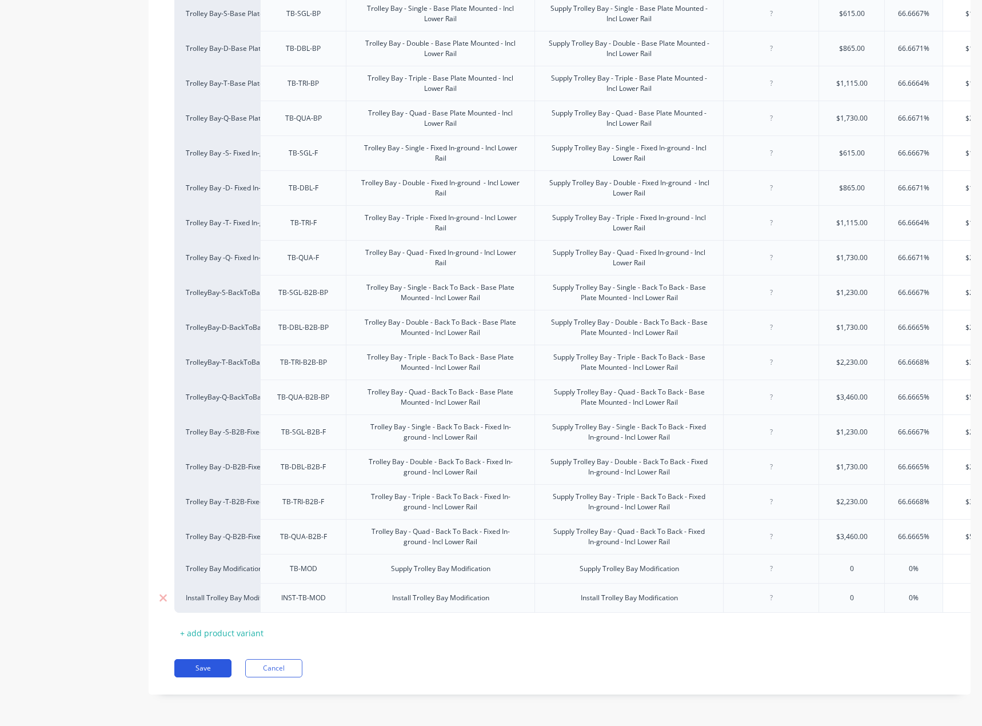
click at [211, 668] on button "Save" at bounding box center [202, 668] width 57 height 18
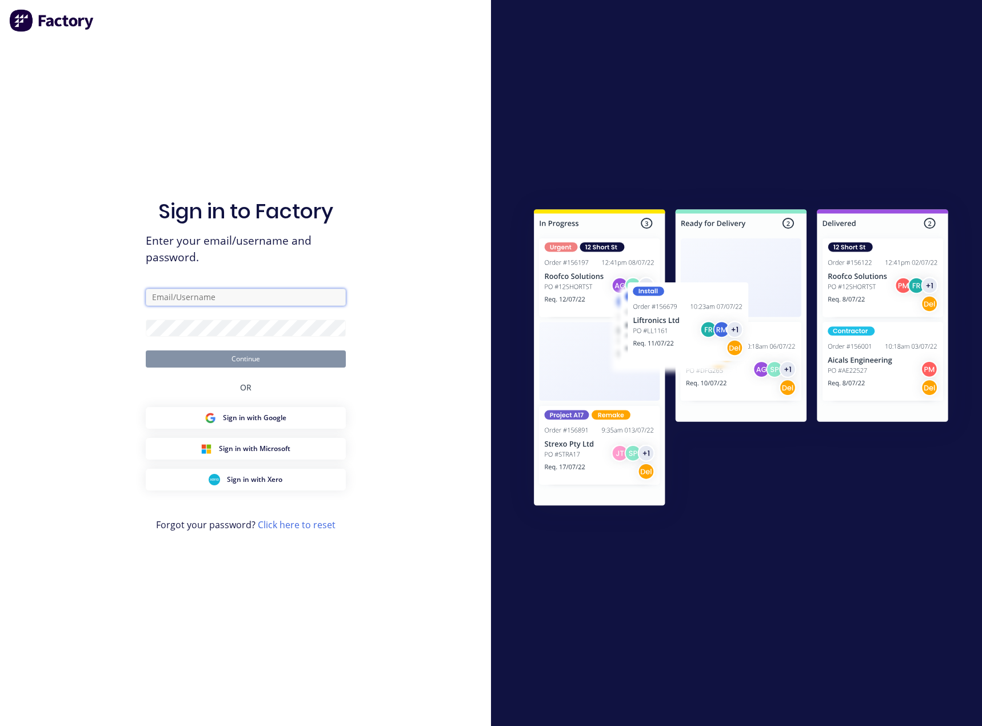
type input "[EMAIL_ADDRESS][DOMAIN_NAME]"
click at [234, 364] on button "Continue" at bounding box center [246, 359] width 200 height 17
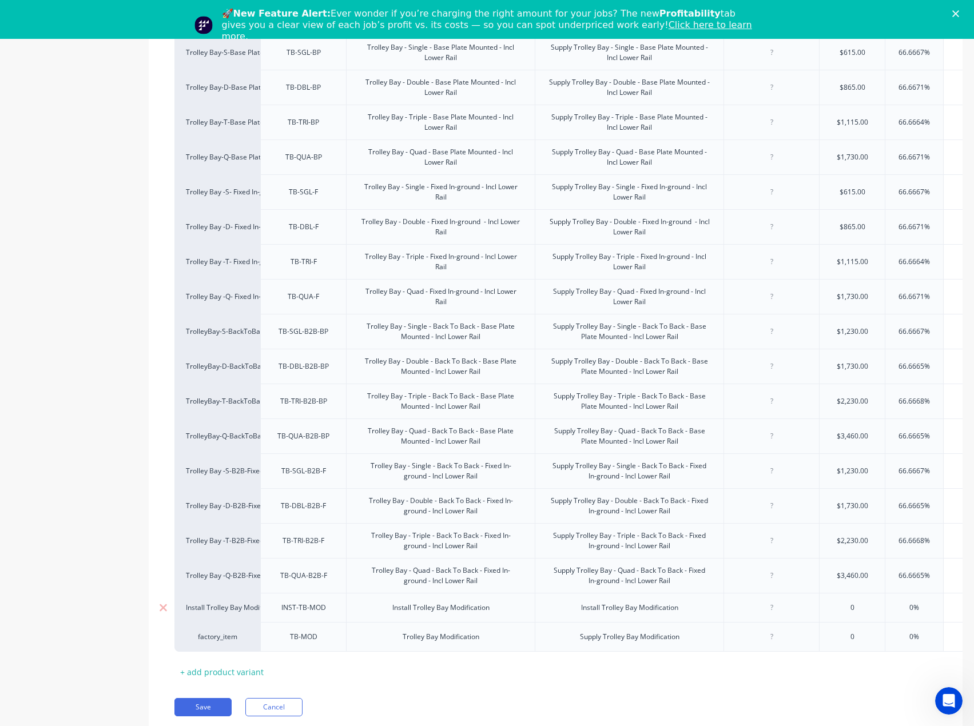
click at [234, 612] on div "Install Trolley Bay Modification" at bounding box center [217, 607] width 86 height 29
click at [230, 632] on div "factory_item" at bounding box center [217, 637] width 63 height 10
paste input "Trolley Bay Modification"
type input "Trolley Bay Modification"
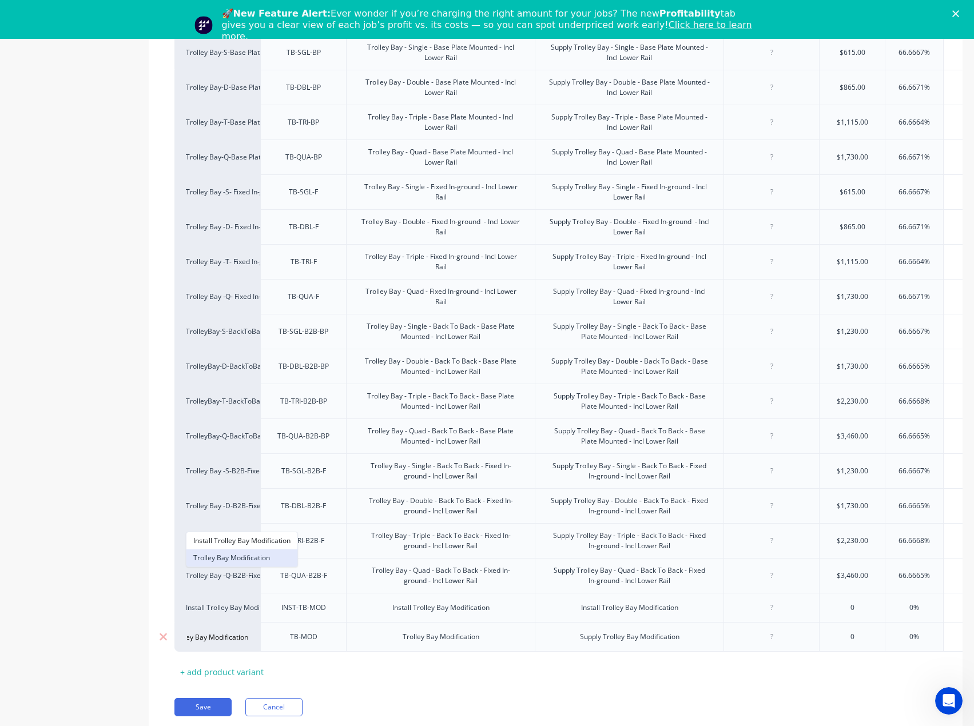
scroll to position [0, 0]
click at [259, 550] on button "Trolley Bay Modification" at bounding box center [241, 558] width 111 height 17
drag, startPoint x: 238, startPoint y: 628, endPoint x: 269, endPoint y: 630, distance: 30.4
click at [236, 597] on div "Trolley Bay-S-Base Plate Mounted - Incl Lower Rail TB-SGL-BP Trolley Bay - Sing…" at bounding box center [555, 343] width 762 height 617
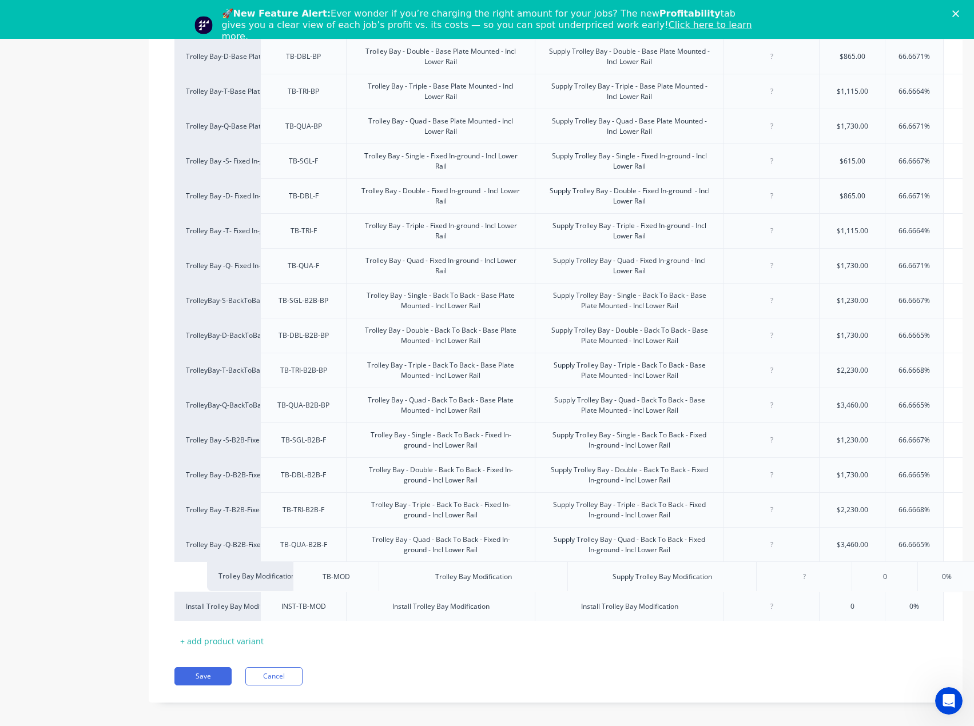
drag, startPoint x: 270, startPoint y: 632, endPoint x: 308, endPoint y: 580, distance: 64.7
click at [308, 580] on div "Trolley Bay-S-Base Plate Mounted - Incl Lower Rail TB-SGL-BP Trolley Bay - Sing…" at bounding box center [555, 312] width 762 height 617
click at [407, 567] on div "Trolley Bay Modification" at bounding box center [440, 574] width 95 height 15
click at [400, 560] on div "Trolley Bay Modification" at bounding box center [440, 574] width 189 height 29
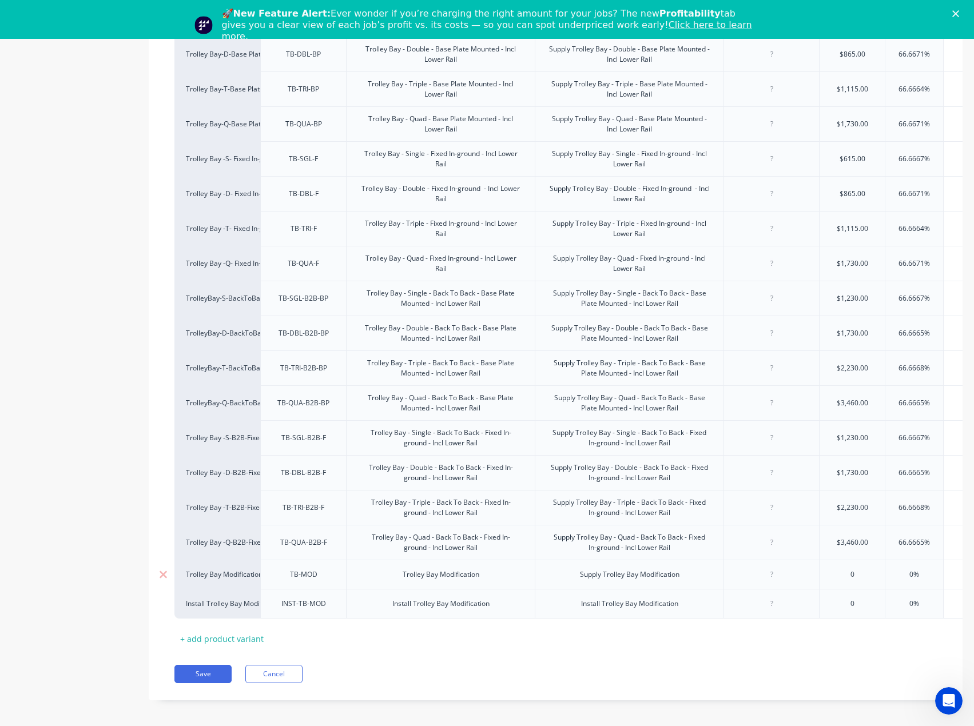
click at [400, 567] on div "Trolley Bay Modification" at bounding box center [440, 574] width 95 height 15
click at [233, 676] on div "Save Cancel" at bounding box center [568, 674] width 788 height 18
click at [226, 676] on button "Save" at bounding box center [202, 674] width 57 height 18
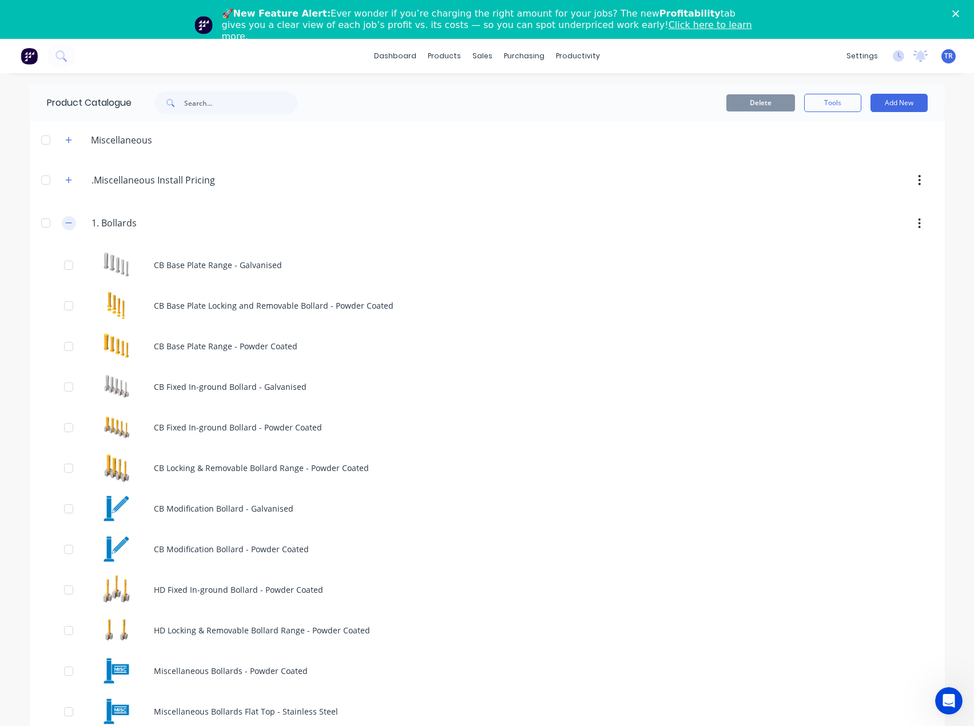
click at [63, 217] on button "button" at bounding box center [69, 223] width 14 height 14
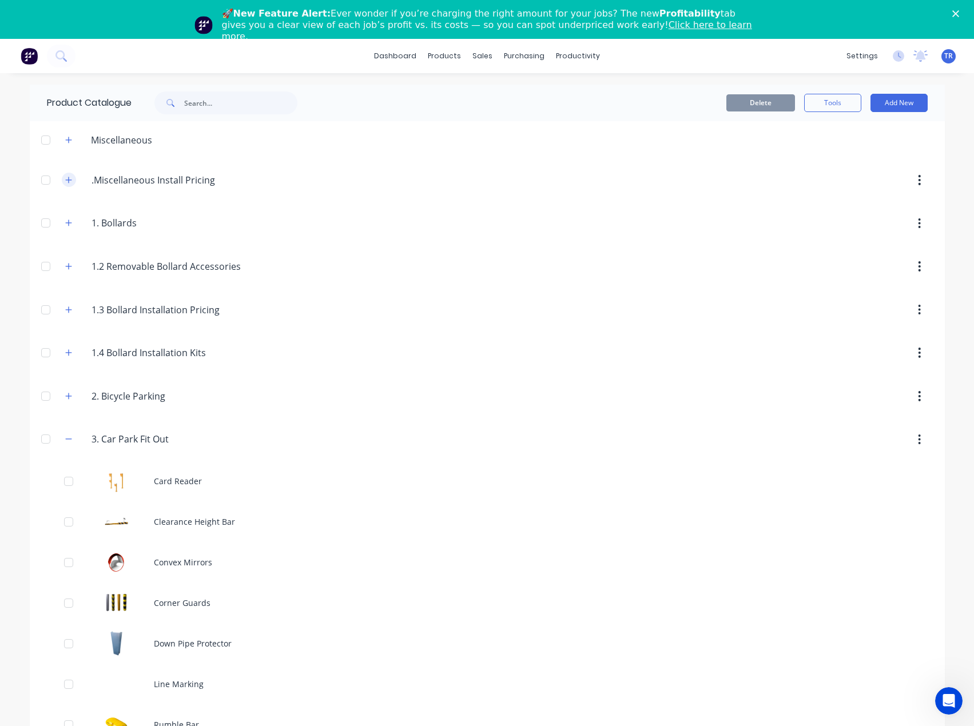
click at [65, 183] on icon "button" at bounding box center [68, 180] width 7 height 8
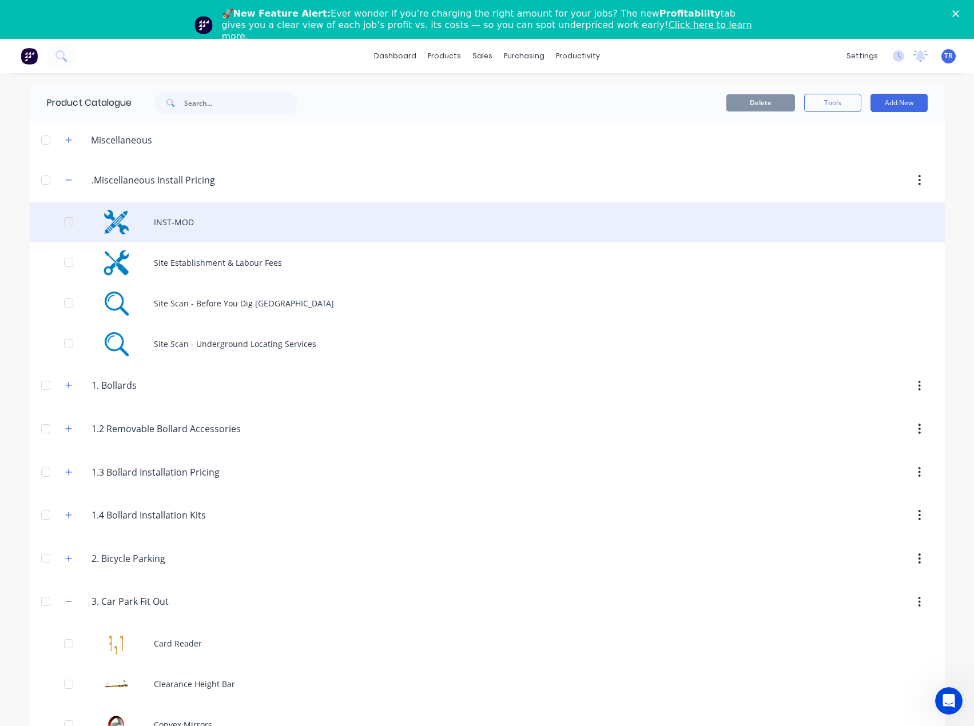
click at [148, 233] on div "INST-MOD" at bounding box center [487, 222] width 915 height 41
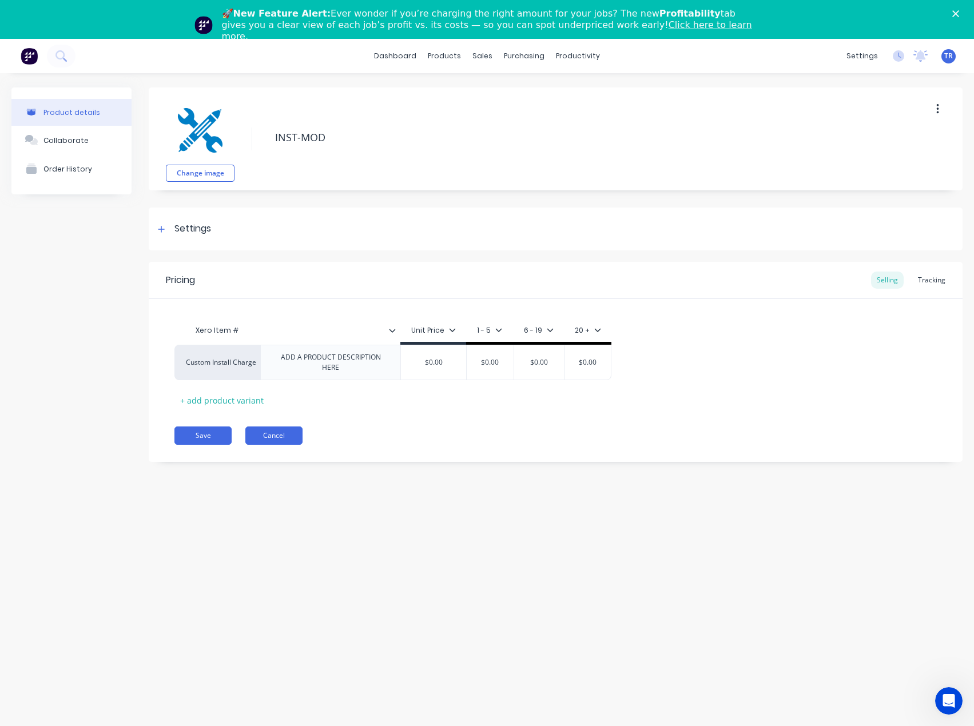
click at [258, 436] on button "Cancel" at bounding box center [273, 436] width 57 height 18
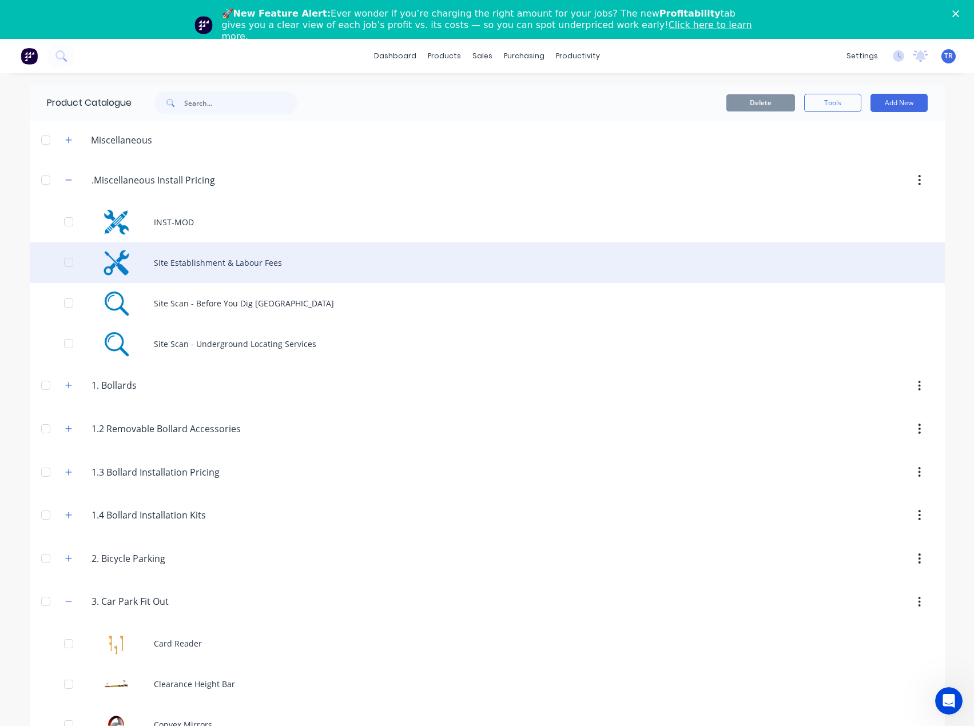
click at [158, 265] on div "Site Establishment & Labour Fees" at bounding box center [487, 262] width 915 height 41
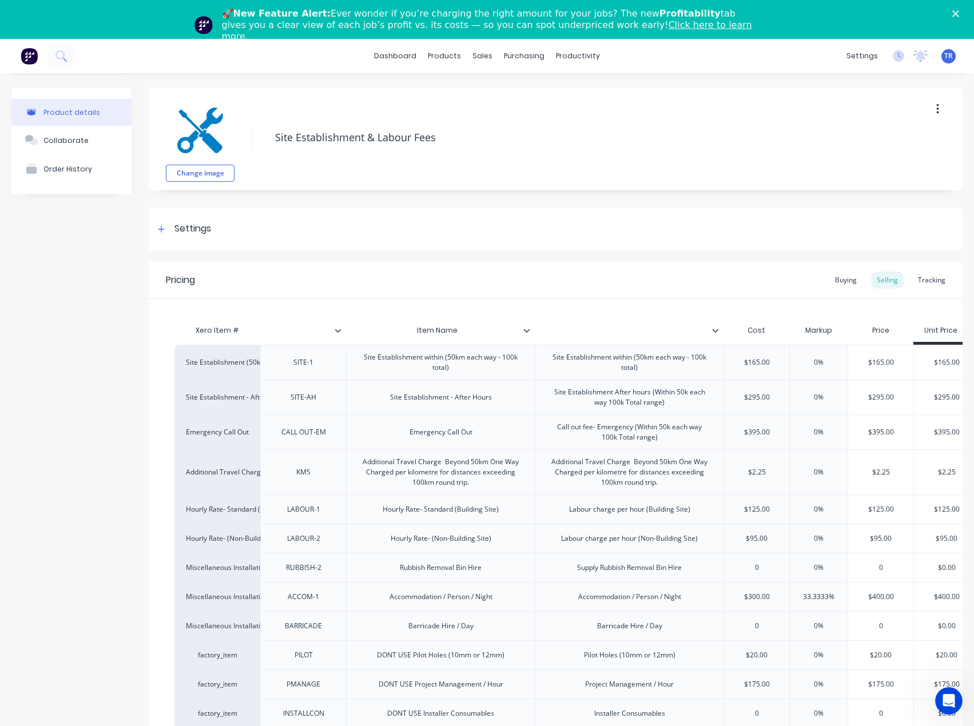
click at [714, 329] on icon at bounding box center [715, 330] width 7 height 7
click at [529, 328] on icon at bounding box center [526, 330] width 7 height 7
click at [340, 332] on icon at bounding box center [338, 330] width 7 height 7
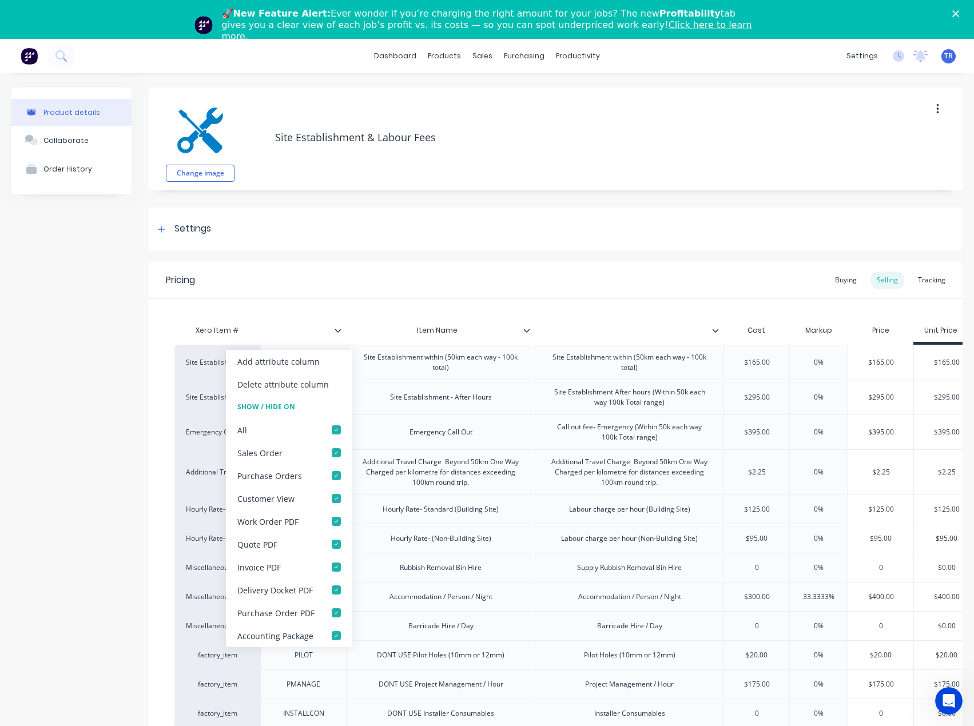
click at [364, 291] on div "Pricing Buying Selling Tracking" at bounding box center [556, 280] width 814 height 37
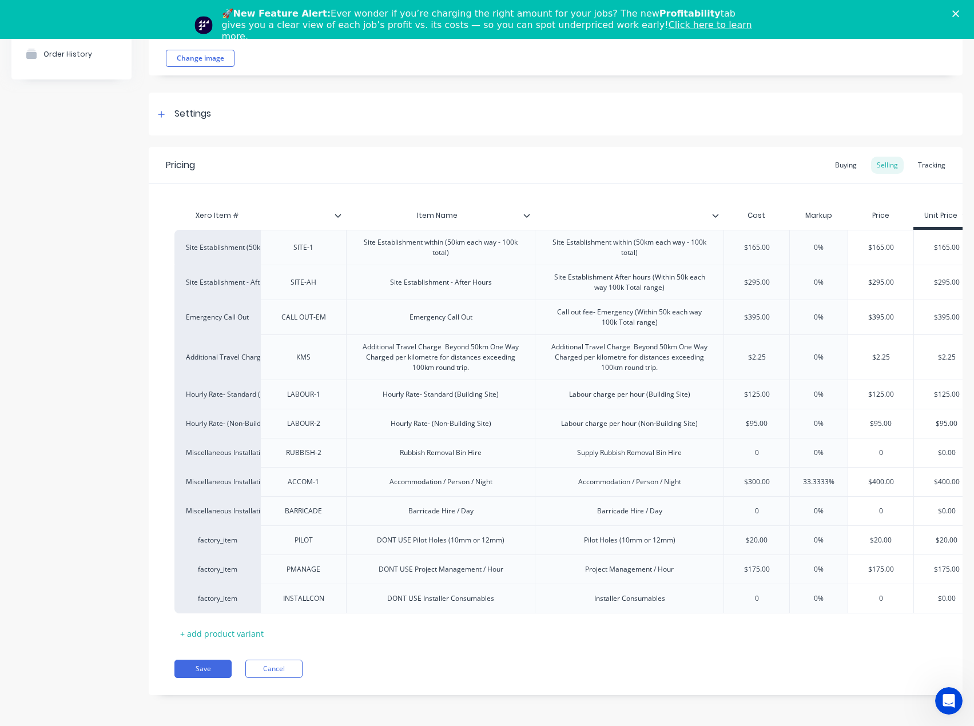
scroll to position [39, 0]
click at [203, 661] on button "Save" at bounding box center [202, 668] width 57 height 18
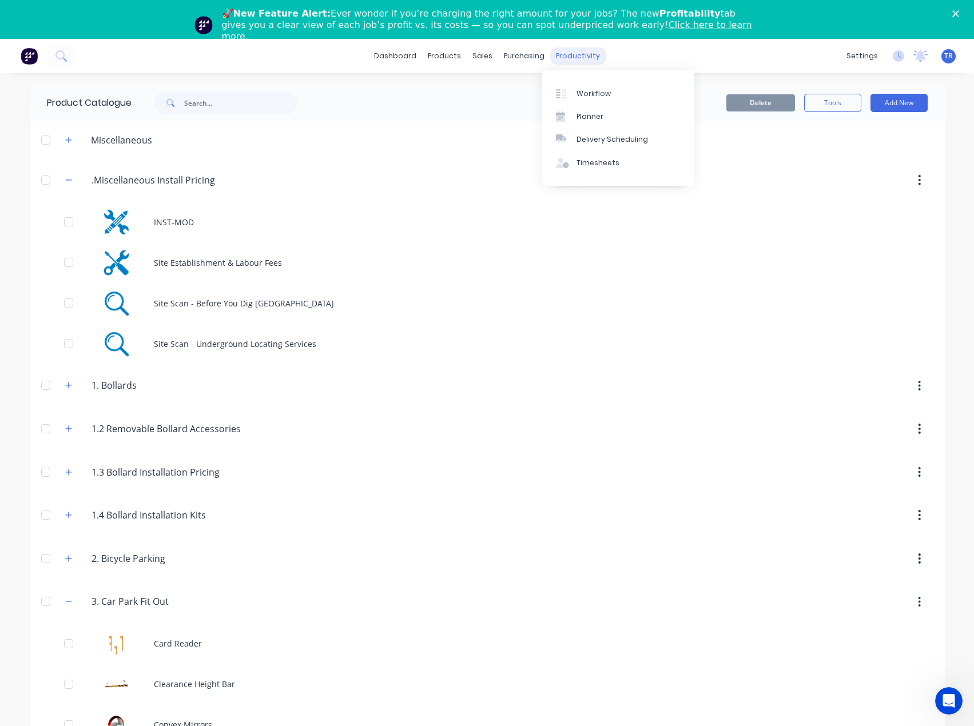
click at [562, 54] on div "productivity" at bounding box center [577, 55] width 55 height 17
click at [574, 95] on link "Workflow" at bounding box center [618, 93] width 152 height 23
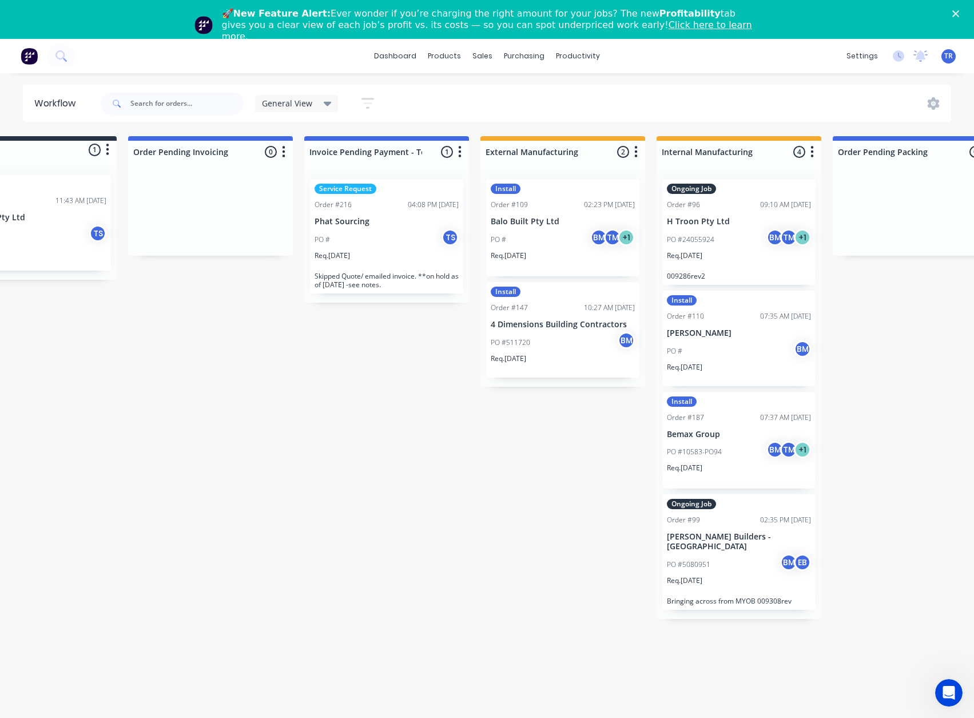
scroll to position [0, 73]
click at [722, 208] on div "Order #96 09:10 AM [DATE]" at bounding box center [738, 205] width 144 height 10
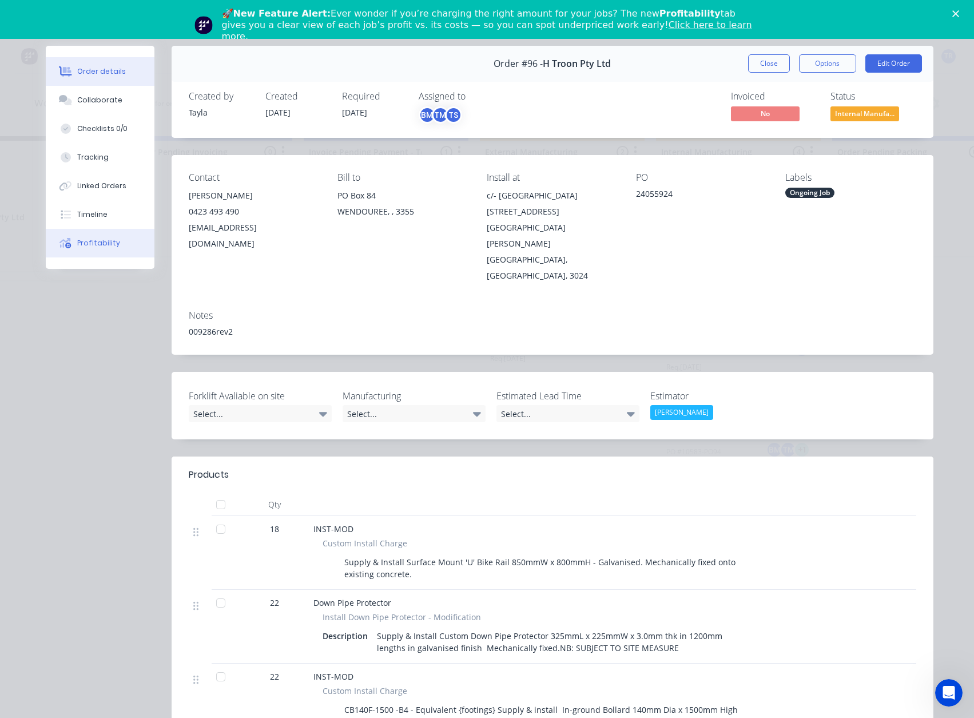
click at [125, 250] on button "Profitability" at bounding box center [100, 243] width 109 height 29
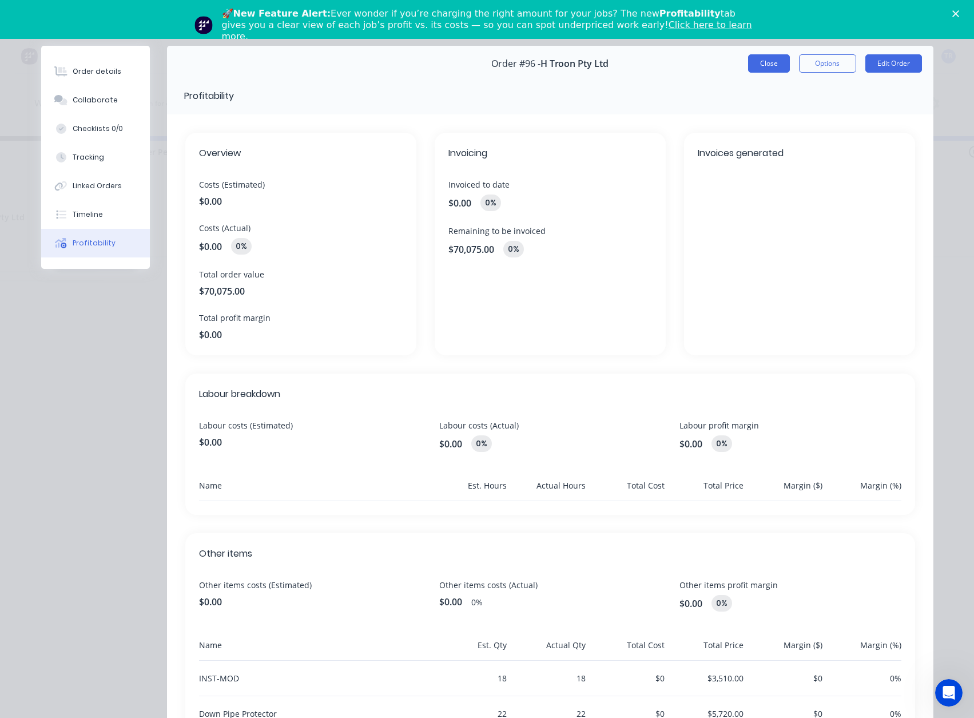
click at [753, 62] on button "Close" at bounding box center [769, 63] width 42 height 18
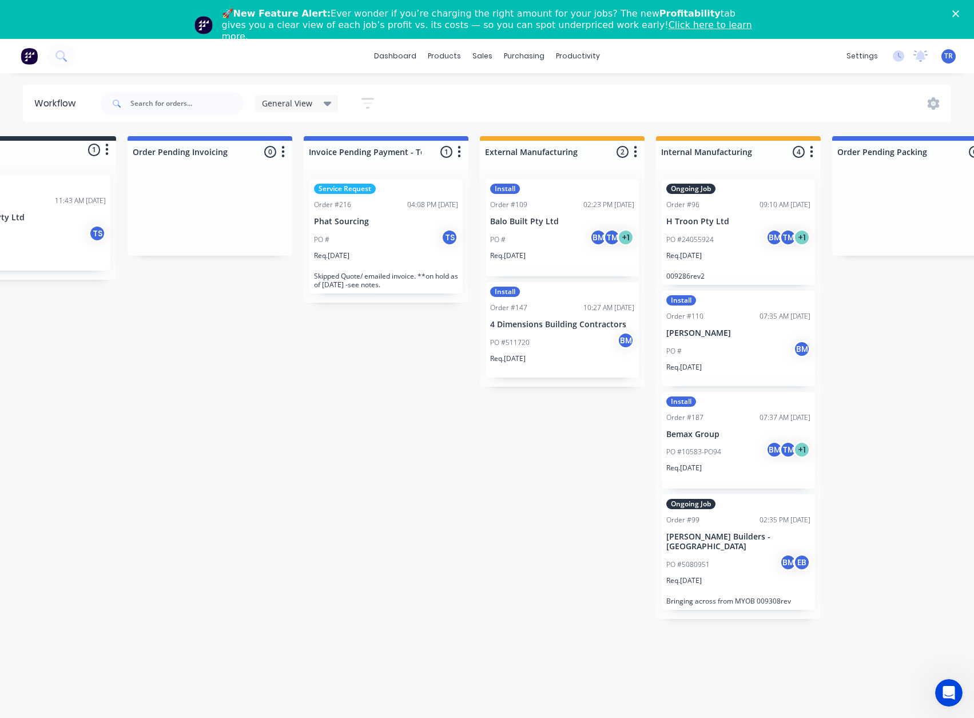
click at [779, 532] on p "[PERSON_NAME] Builders - [GEOGRAPHIC_DATA]" at bounding box center [738, 541] width 144 height 19
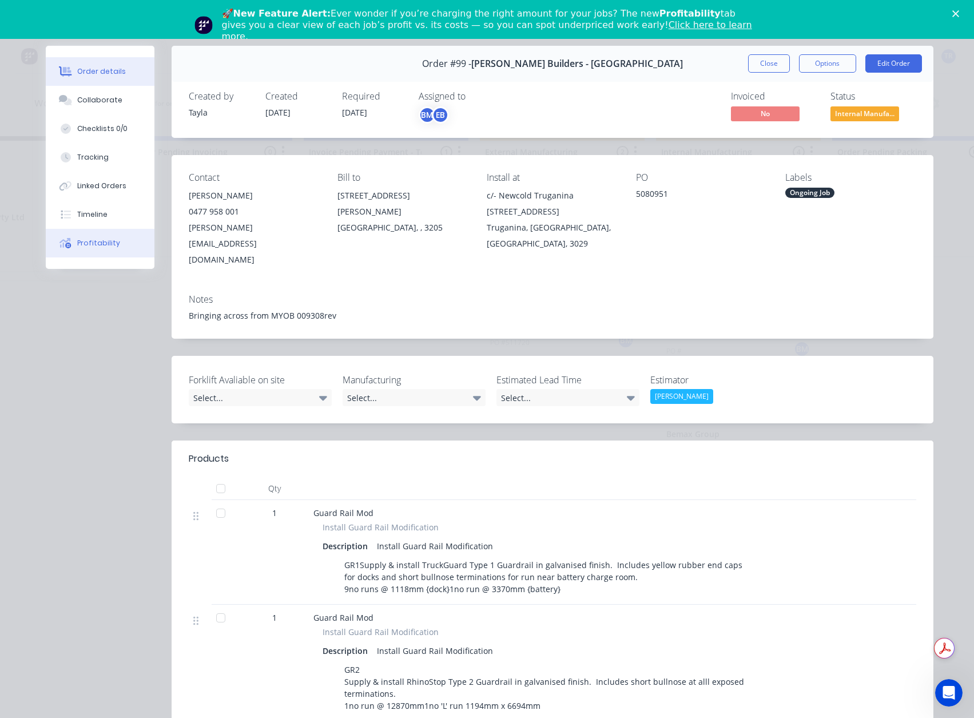
click at [117, 243] on button "Profitability" at bounding box center [100, 243] width 109 height 29
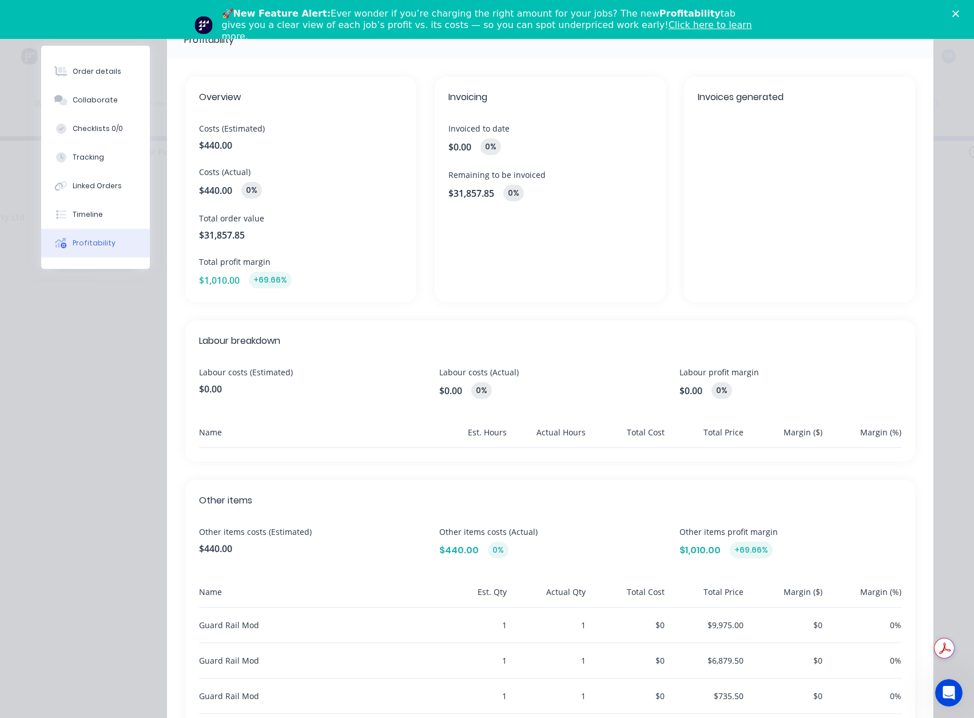
scroll to position [0, 0]
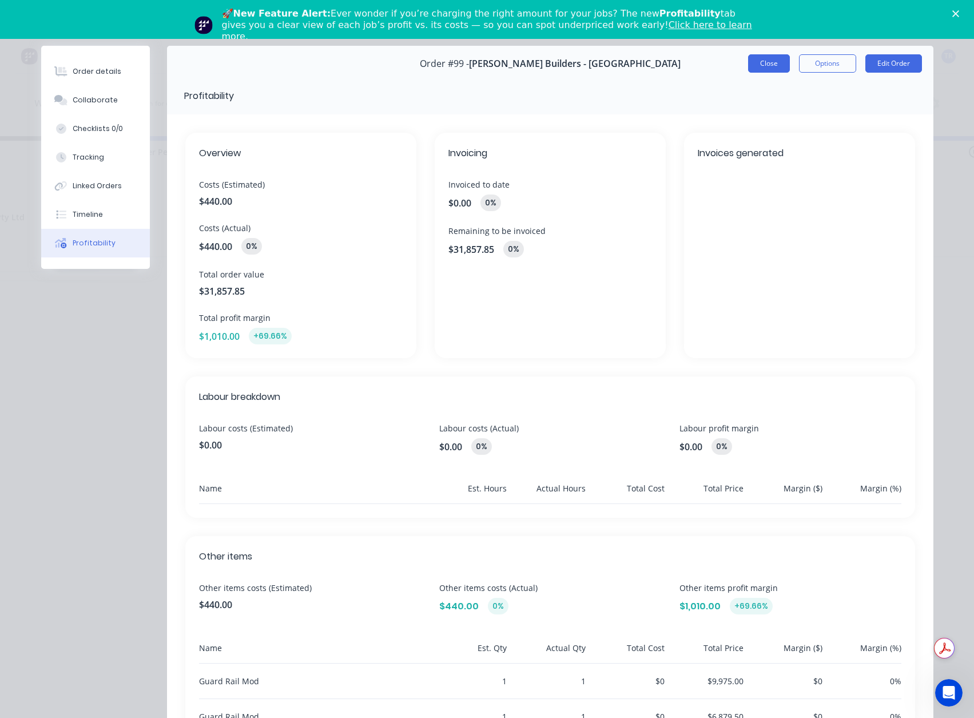
click at [767, 66] on button "Close" at bounding box center [769, 63] width 42 height 18
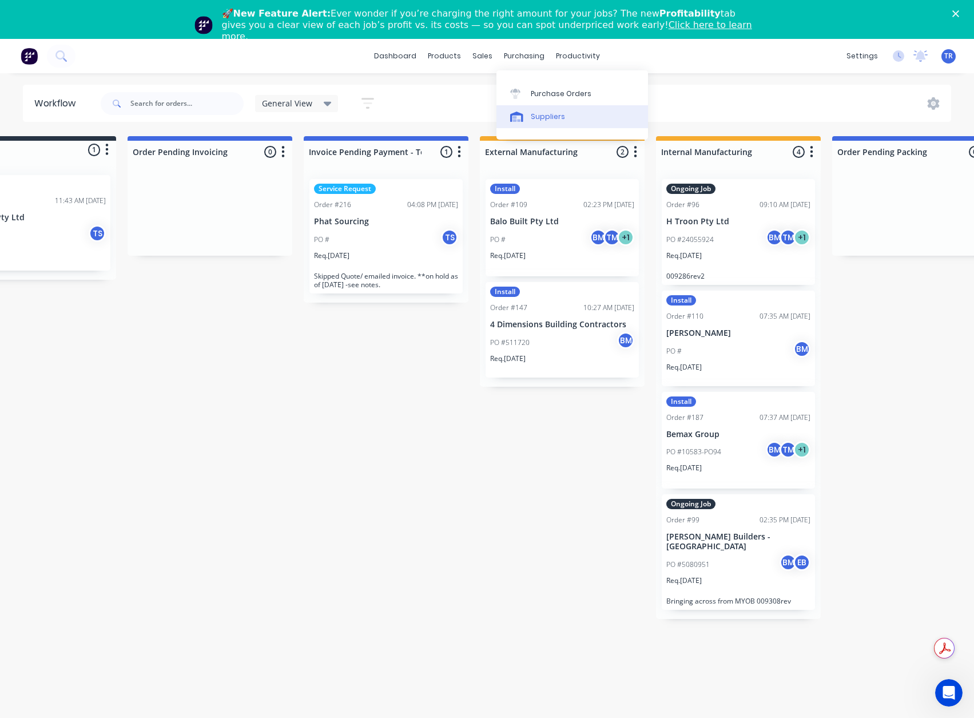
click at [531, 112] on div "Suppliers" at bounding box center [548, 117] width 34 height 10
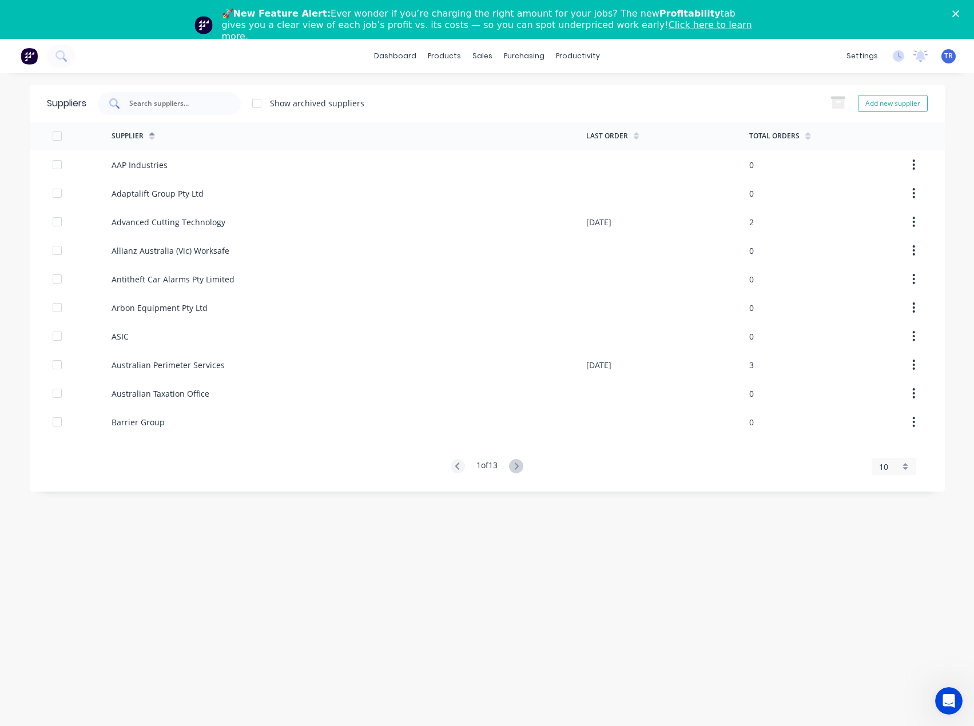
click at [209, 102] on input "text" at bounding box center [175, 103] width 95 height 11
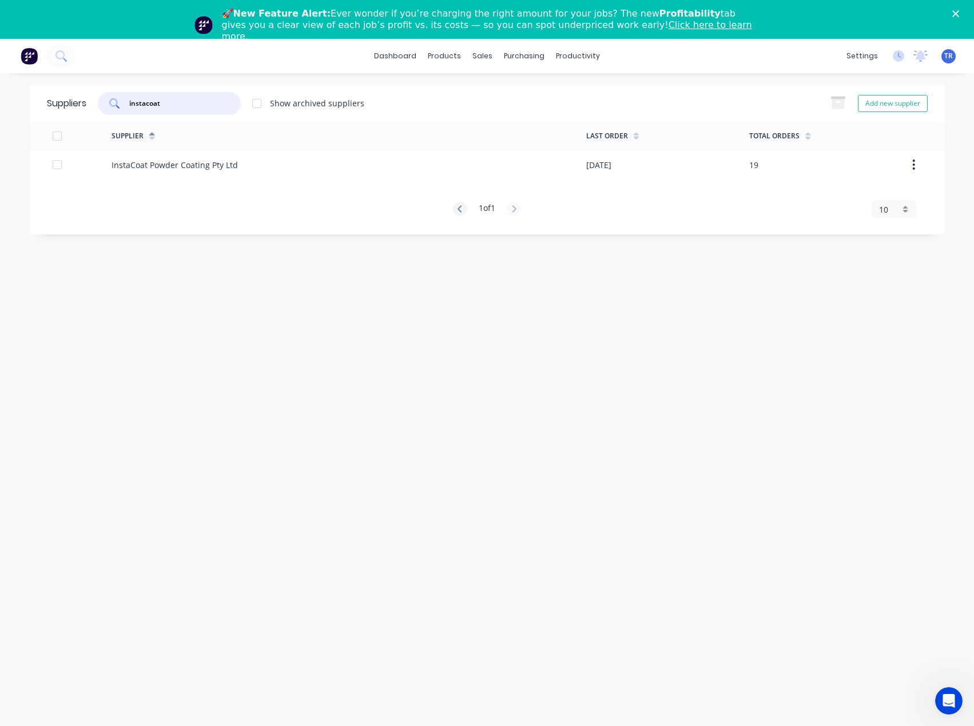
type input "instacoat"
click at [193, 157] on div "InstaCoat Powder Coating Pty Ltd" at bounding box center [349, 164] width 475 height 29
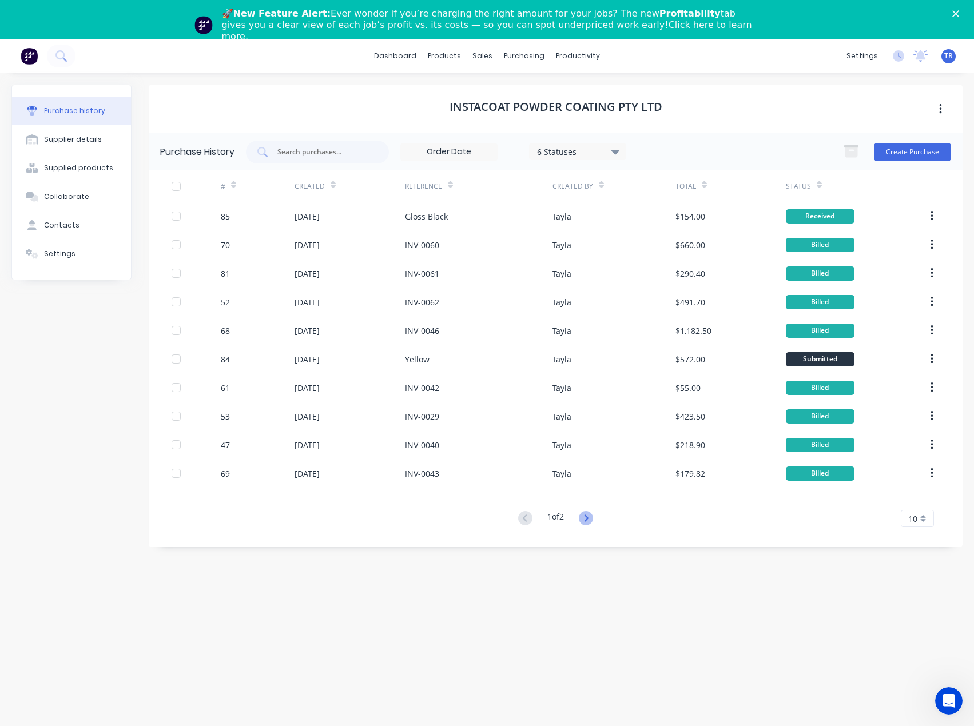
click at [584, 519] on icon at bounding box center [586, 518] width 14 height 14
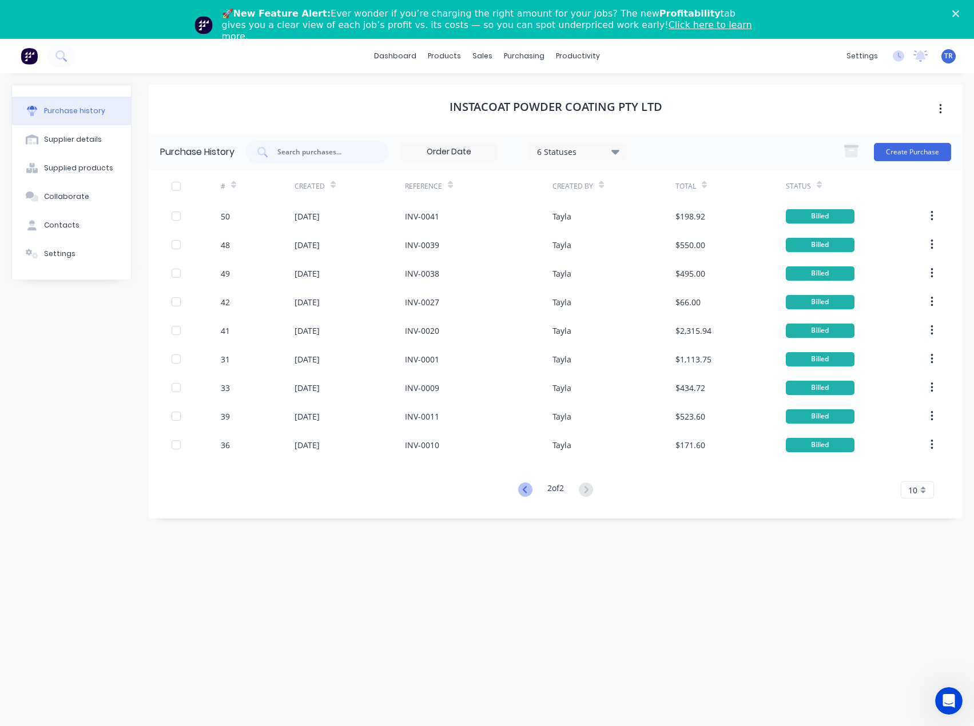
click at [523, 487] on icon at bounding box center [525, 490] width 14 height 14
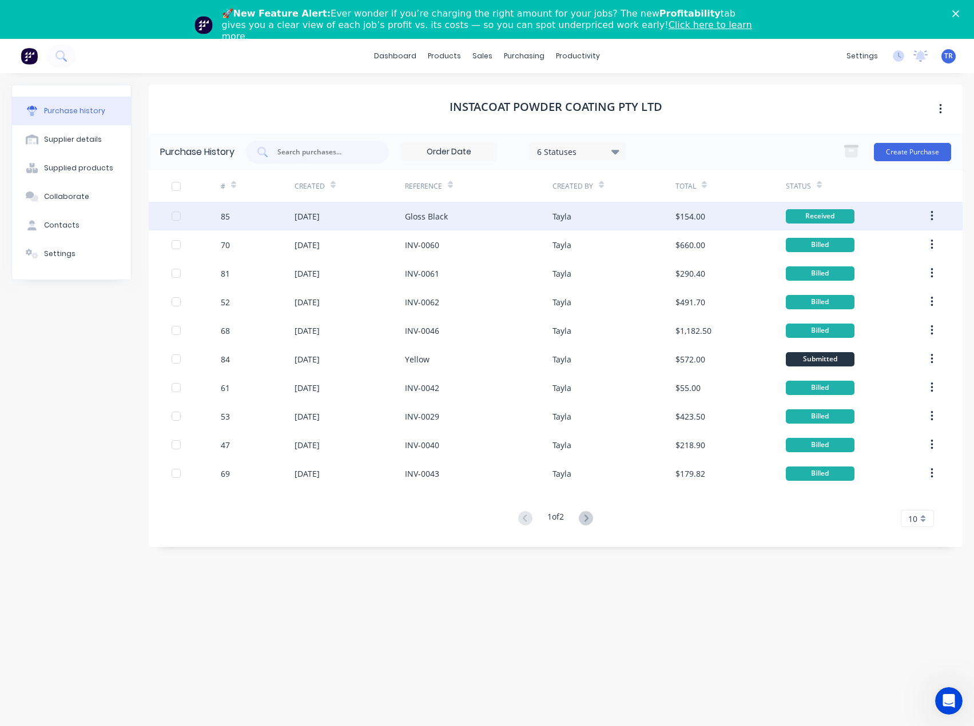
click at [468, 214] on div "Gloss Black" at bounding box center [479, 216] width 148 height 29
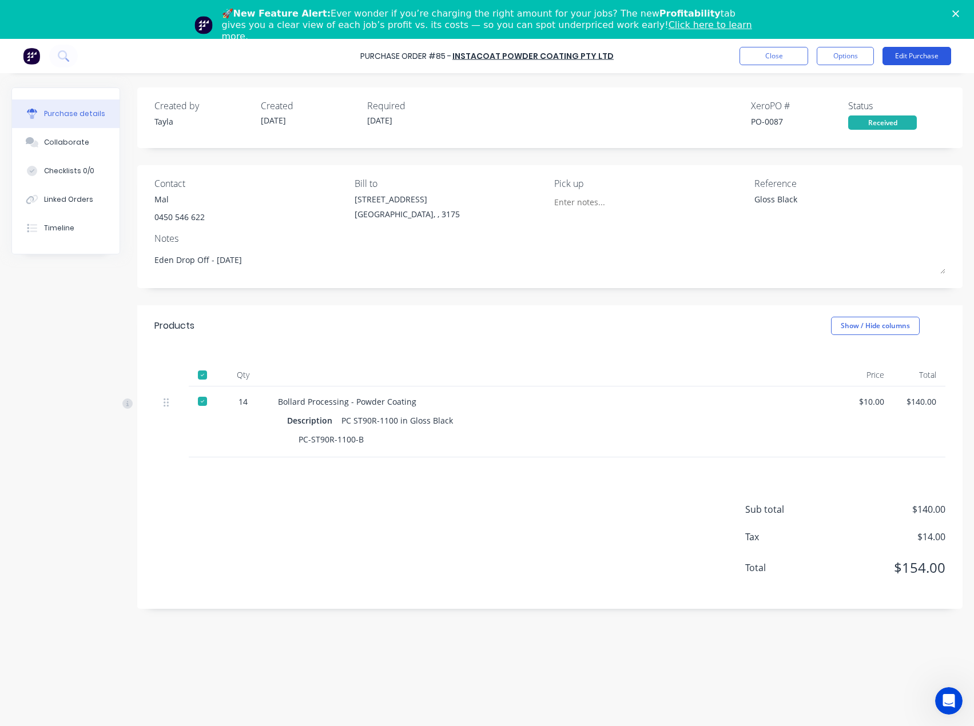
click at [913, 60] on button "Edit Purchase" at bounding box center [916, 56] width 69 height 18
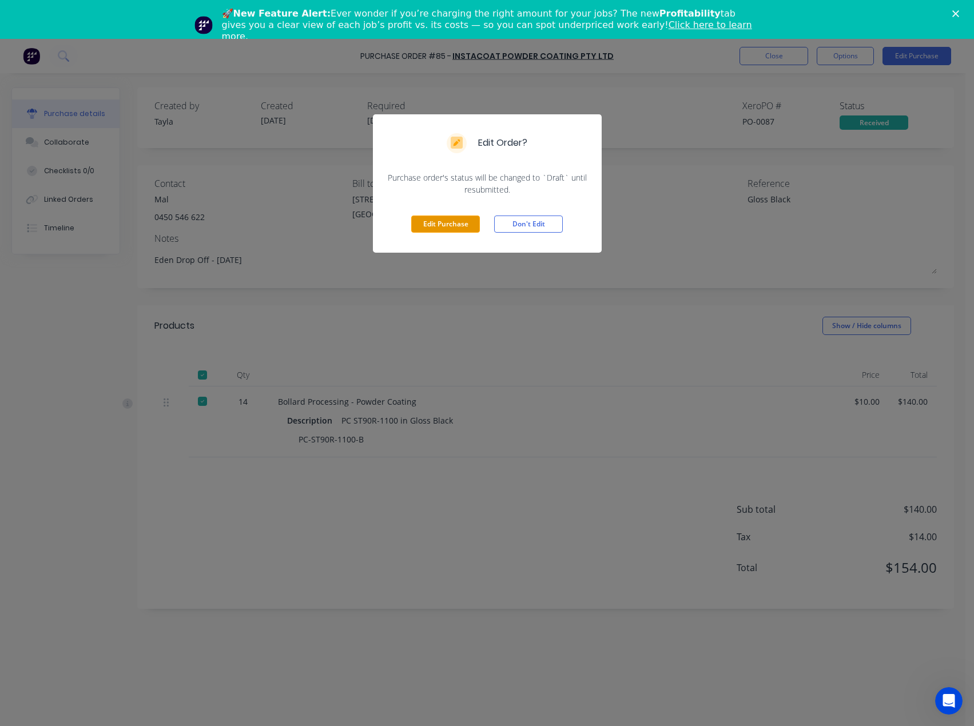
click at [447, 219] on button "Edit Purchase" at bounding box center [445, 224] width 69 height 17
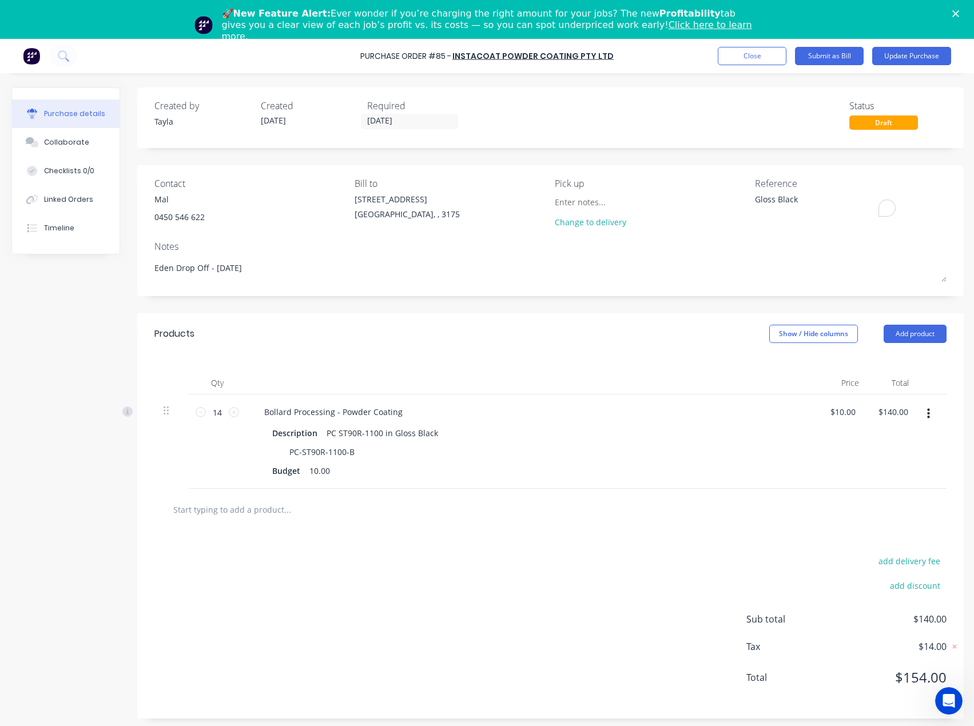
drag, startPoint x: 802, startPoint y: 200, endPoint x: 698, endPoint y: 209, distance: 105.0
click at [698, 209] on div "Contact Mal [PHONE_NUMBER] Bill to [STREET_ADDRESS] Pick up Change to delivery …" at bounding box center [550, 205] width 792 height 57
paste textarea "INV-0071"
type textarea "INV-0071"
click at [705, 179] on div "Pick up" at bounding box center [651, 184] width 192 height 14
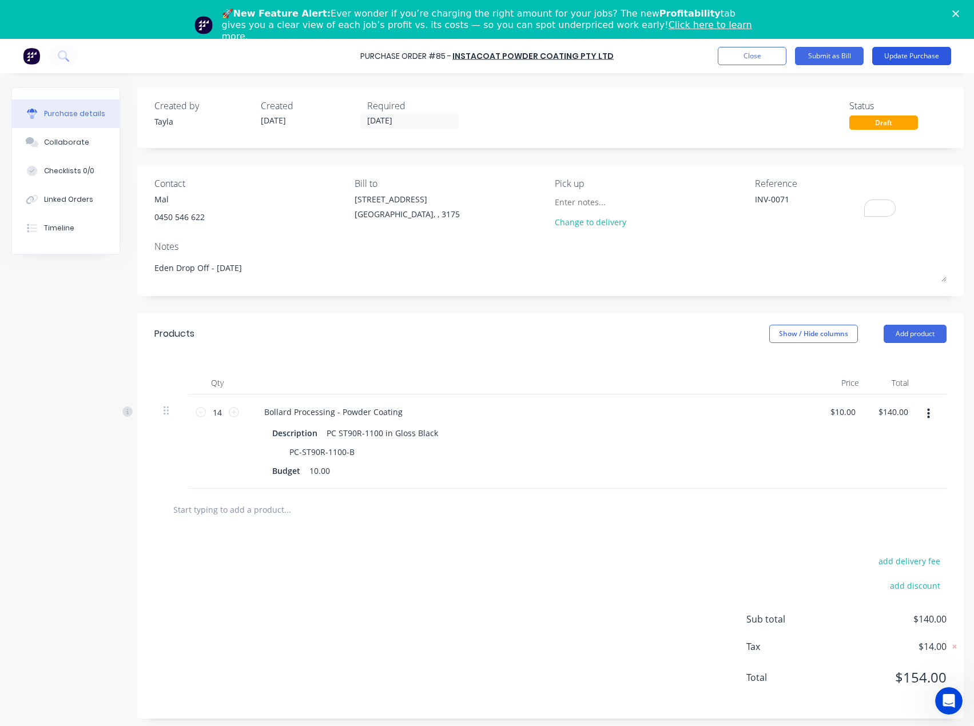
click at [922, 57] on button "Update Purchase" at bounding box center [911, 56] width 79 height 18
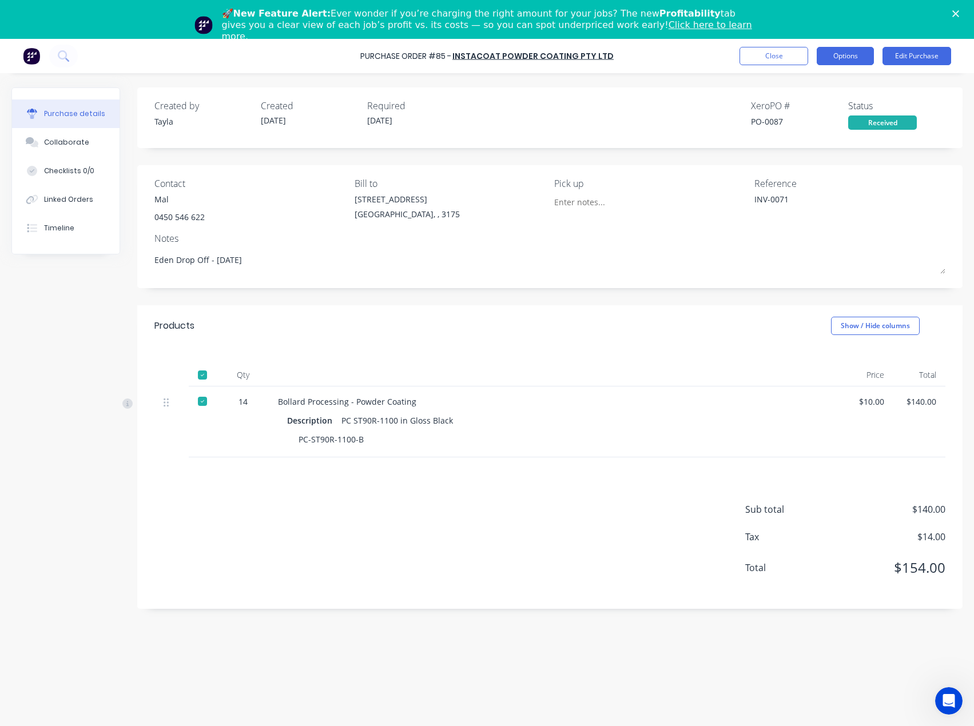
click at [839, 57] on button "Options" at bounding box center [845, 56] width 57 height 18
click at [813, 106] on div "Convert to Bill" at bounding box center [819, 108] width 88 height 17
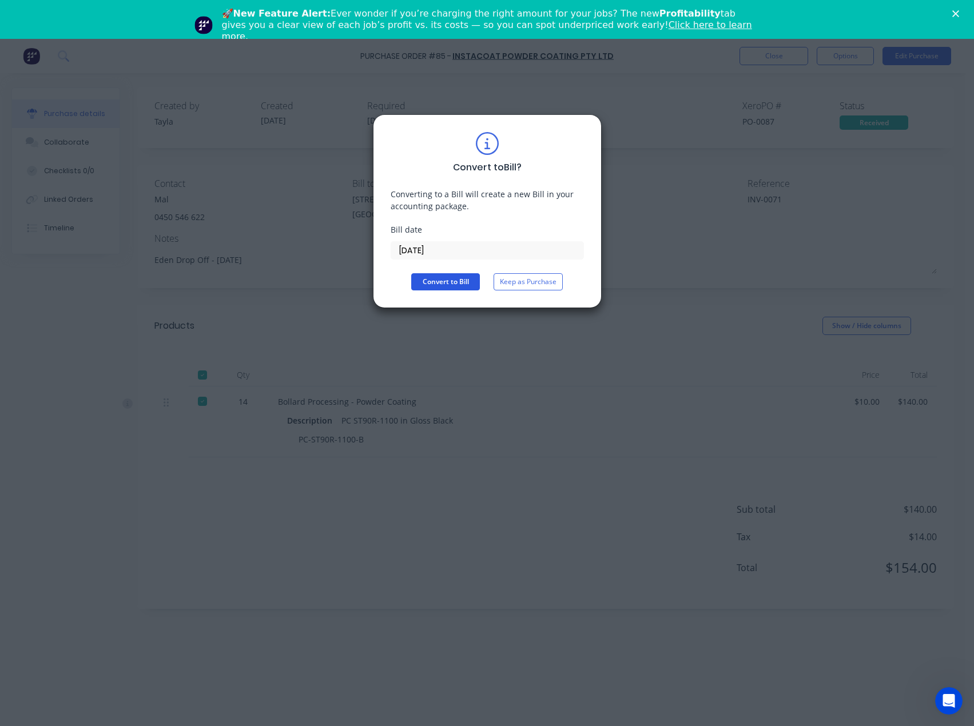
click at [456, 287] on button "Convert to Bill" at bounding box center [445, 281] width 69 height 17
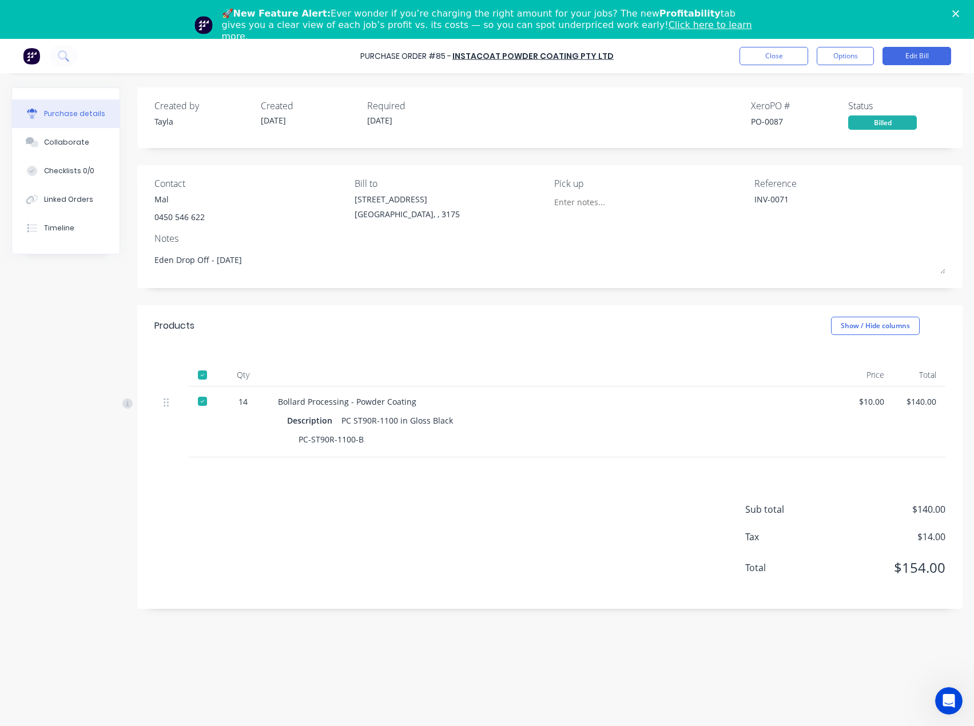
click at [69, 120] on button "Purchase details" at bounding box center [66, 113] width 108 height 29
click at [51, 139] on div "Collaborate" at bounding box center [66, 142] width 45 height 10
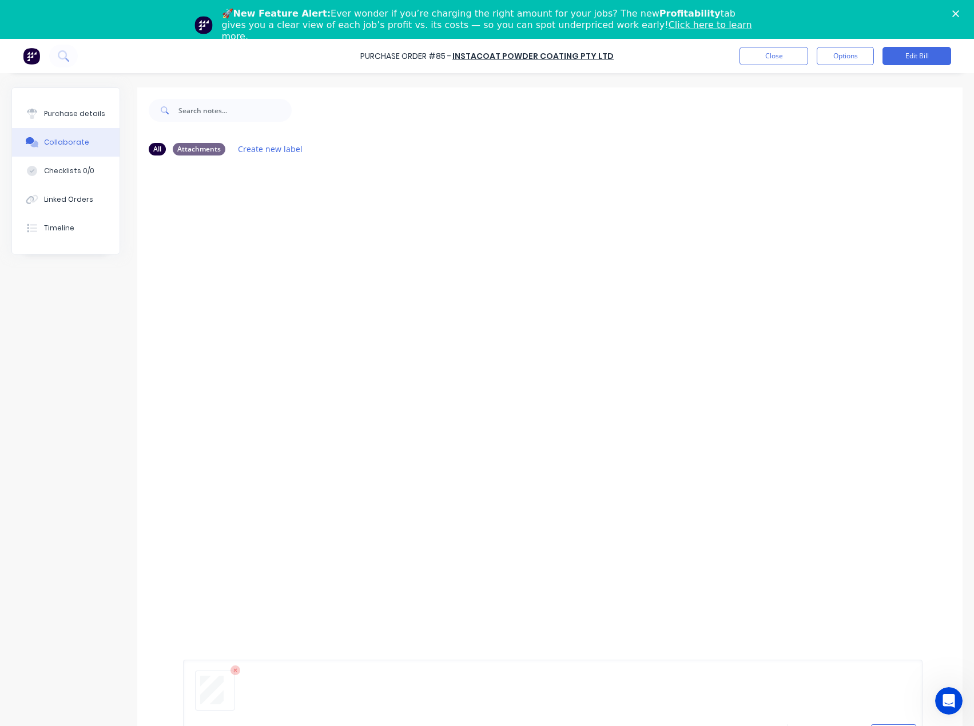
click at [882, 723] on div at bounding box center [552, 695] width 727 height 58
click at [881, 725] on button "Send" at bounding box center [893, 733] width 45 height 17
click at [770, 53] on button "Close" at bounding box center [773, 56] width 69 height 18
